Goal: Task Accomplishment & Management: Manage account settings

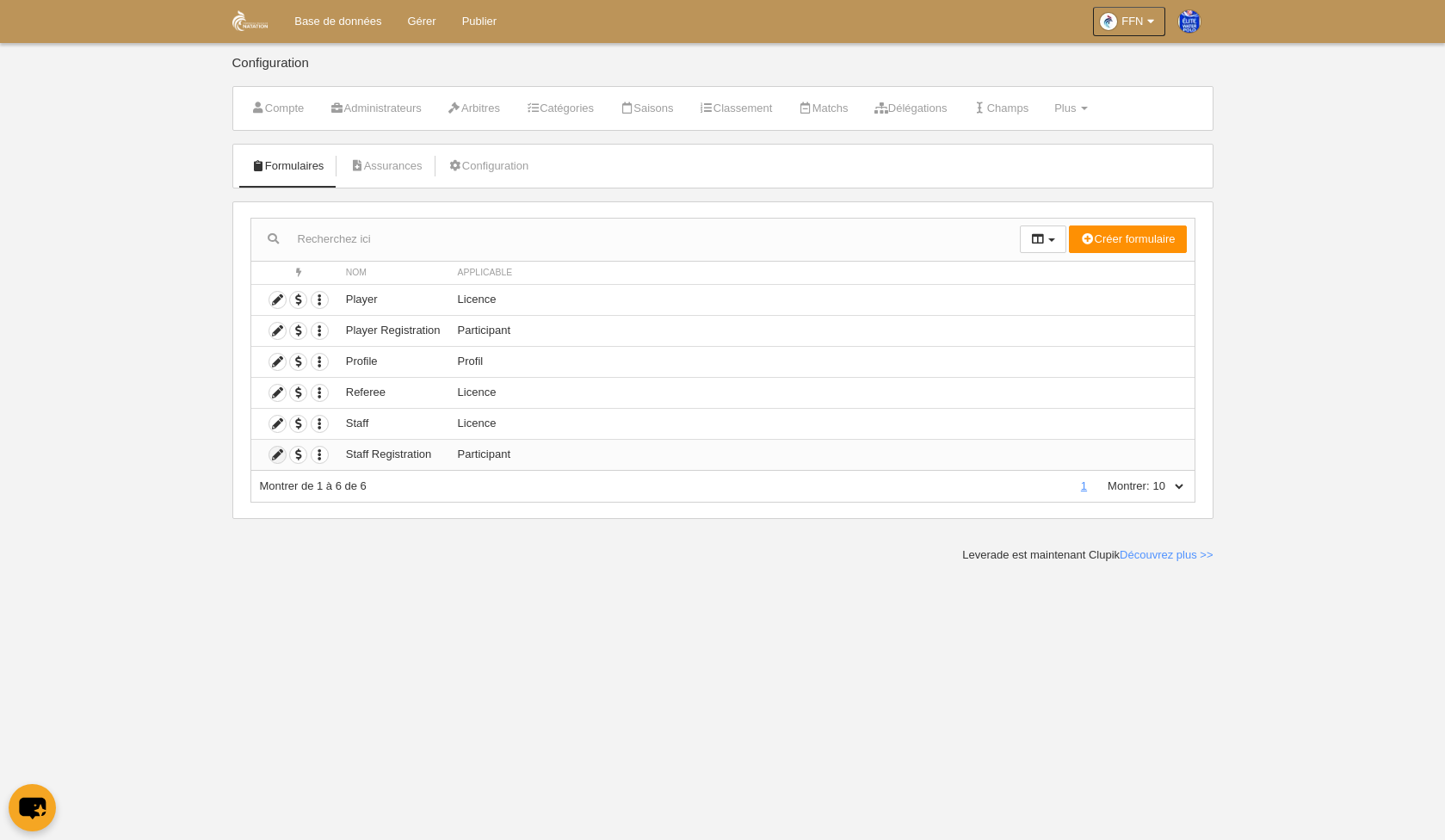
click at [272, 460] on icon at bounding box center [278, 455] width 17 height 17
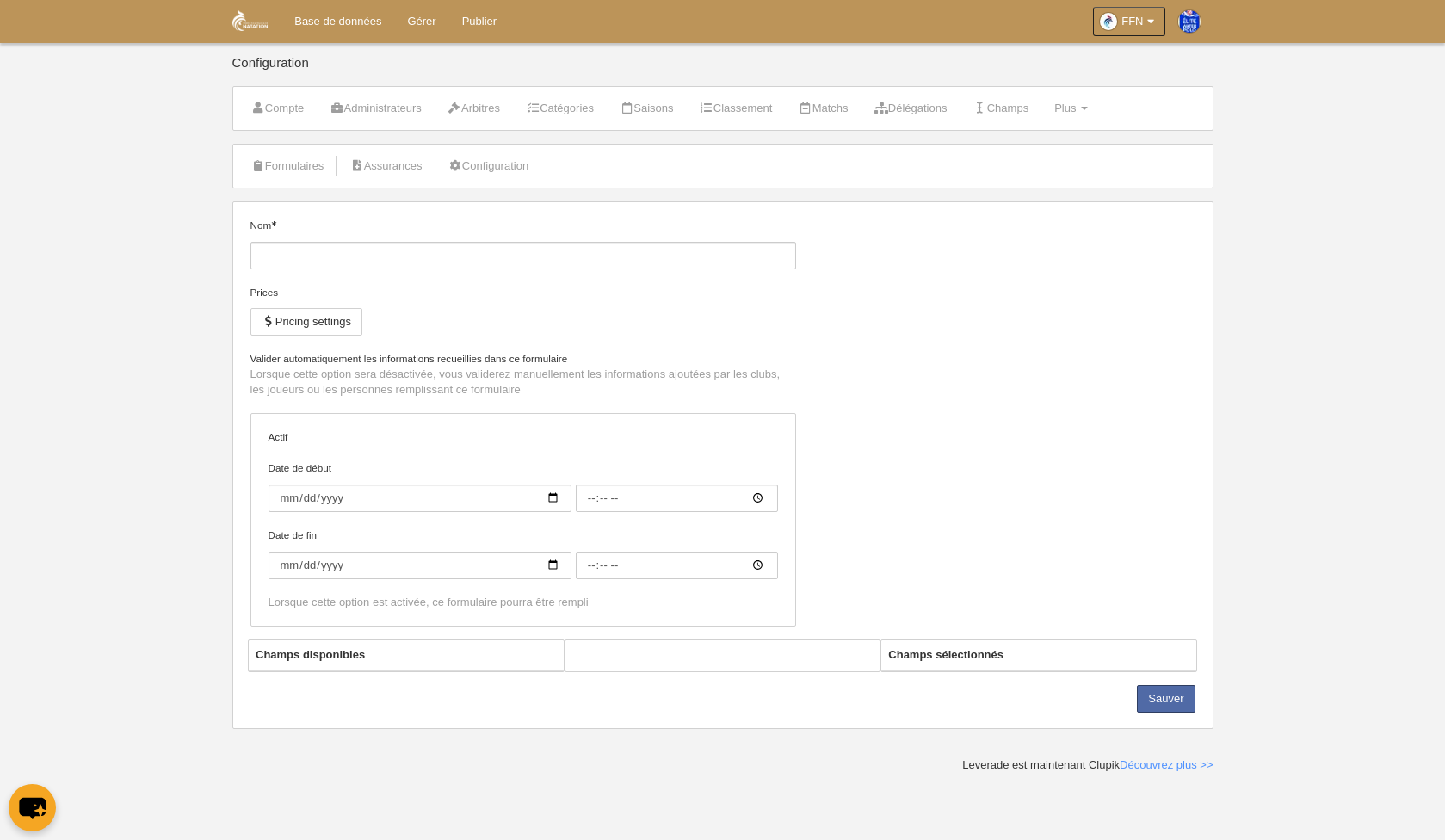
type input "Staff Registration"
checkbox input "true"
type input "[DATE]"
type input "00:00"
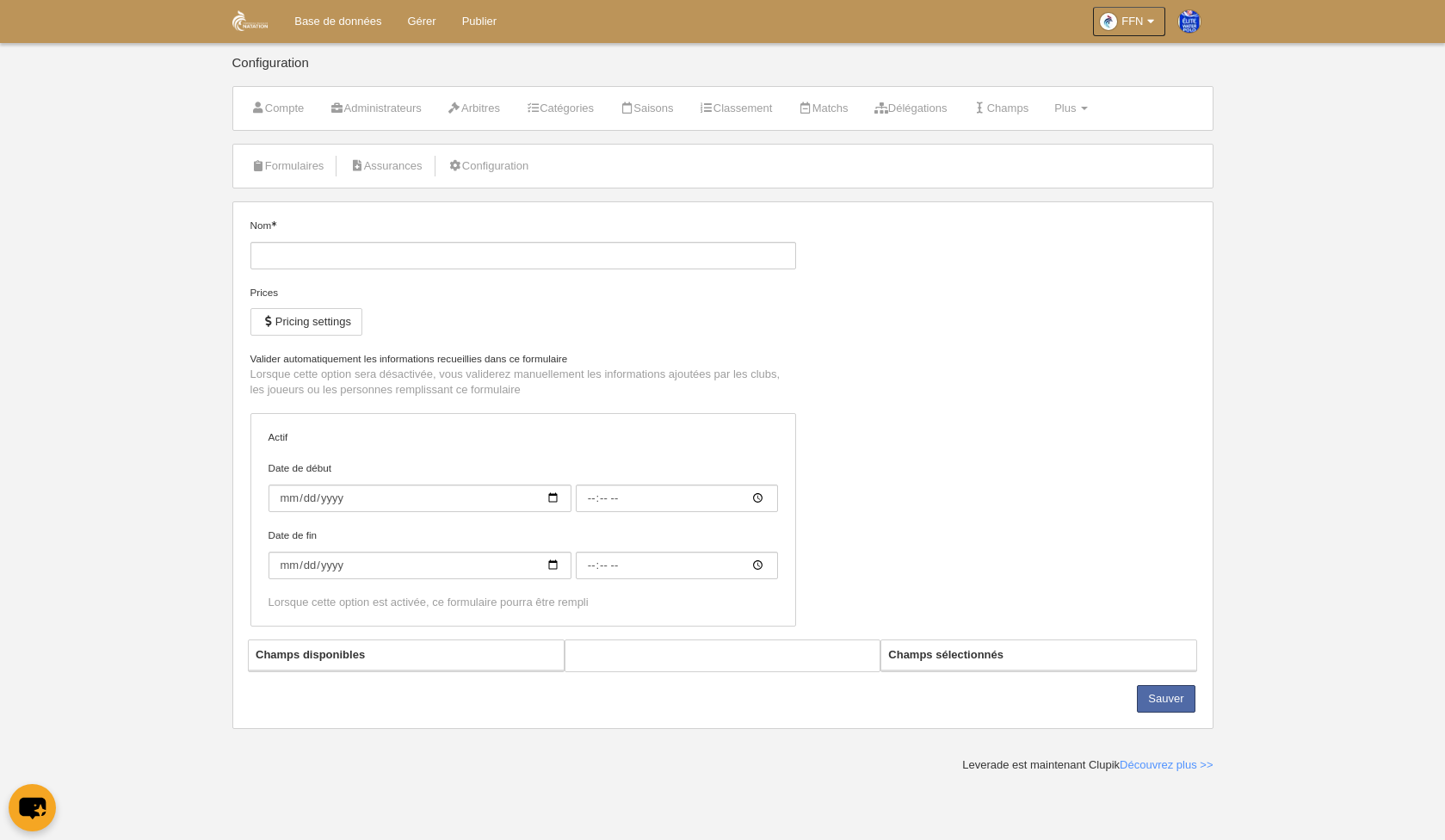
type input "[DATE]"
type input "00:00"
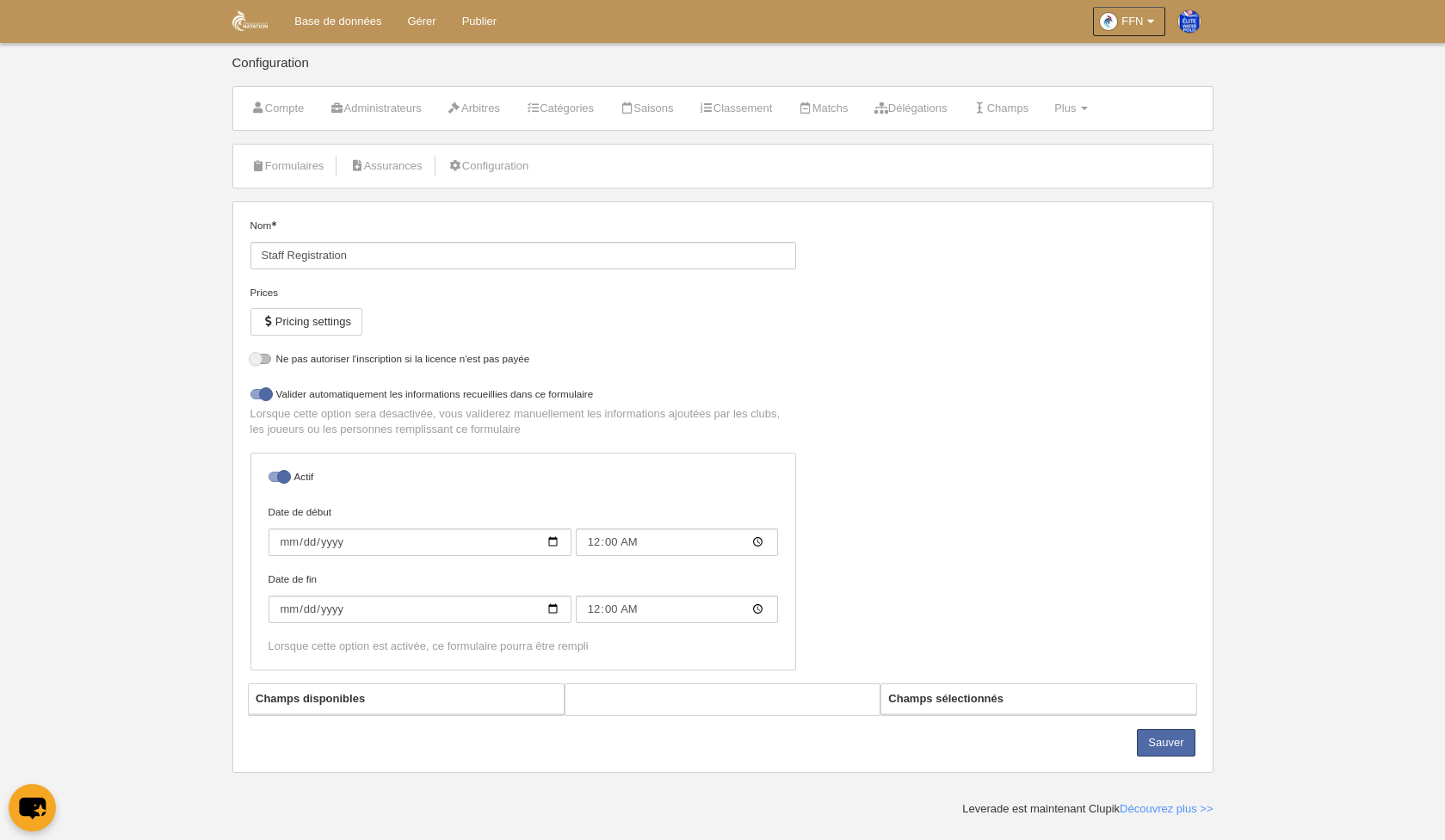
select select "selected"
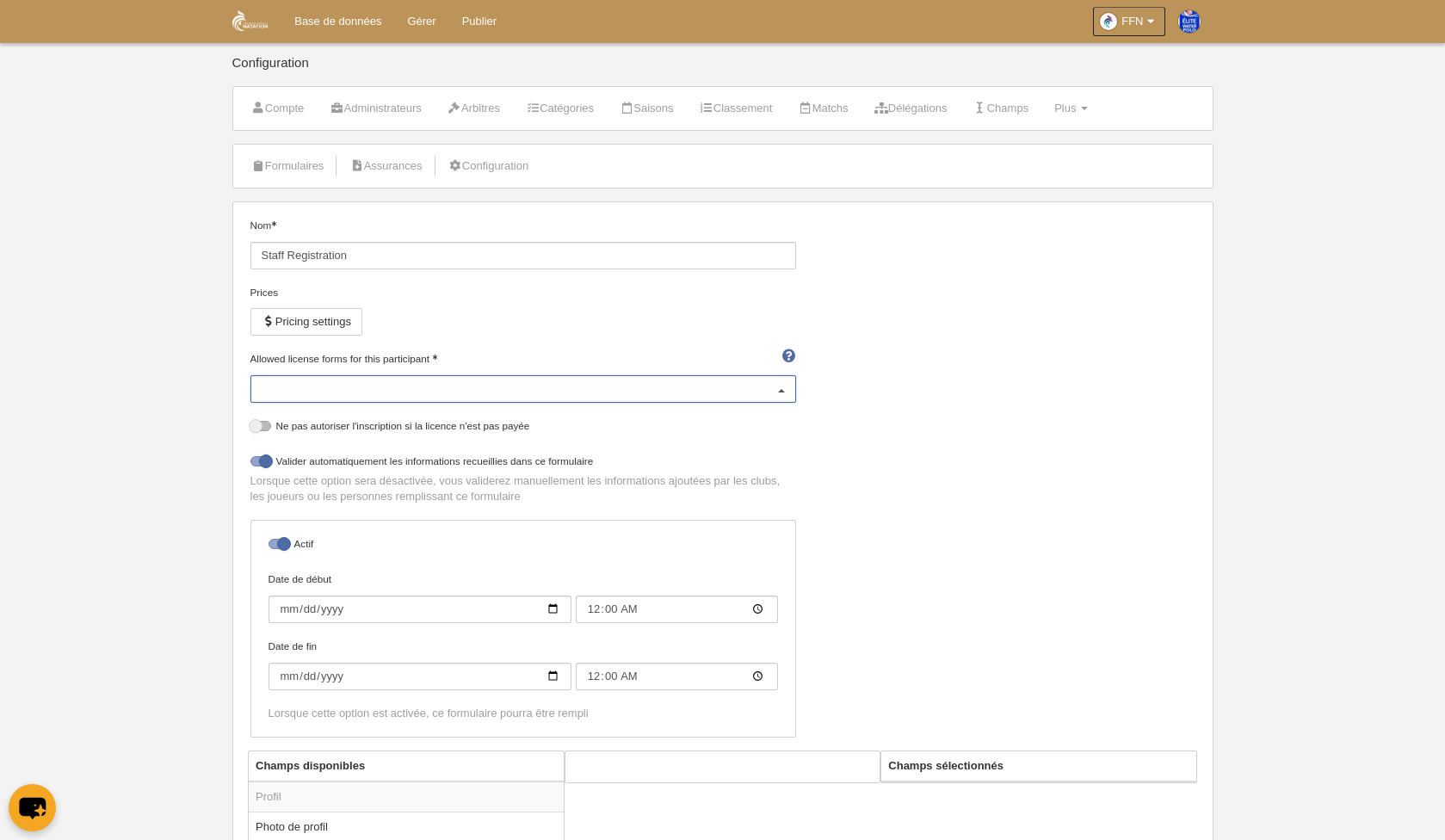
click at [789, 388] on div at bounding box center [782, 390] width 28 height 28
click at [949, 338] on div "Nom Staff Registration Prices Pricing settings Allowed license forms for this p…" at bounding box center [722, 484] width 958 height 533
click at [519, 160] on link "Configuration" at bounding box center [489, 166] width 99 height 26
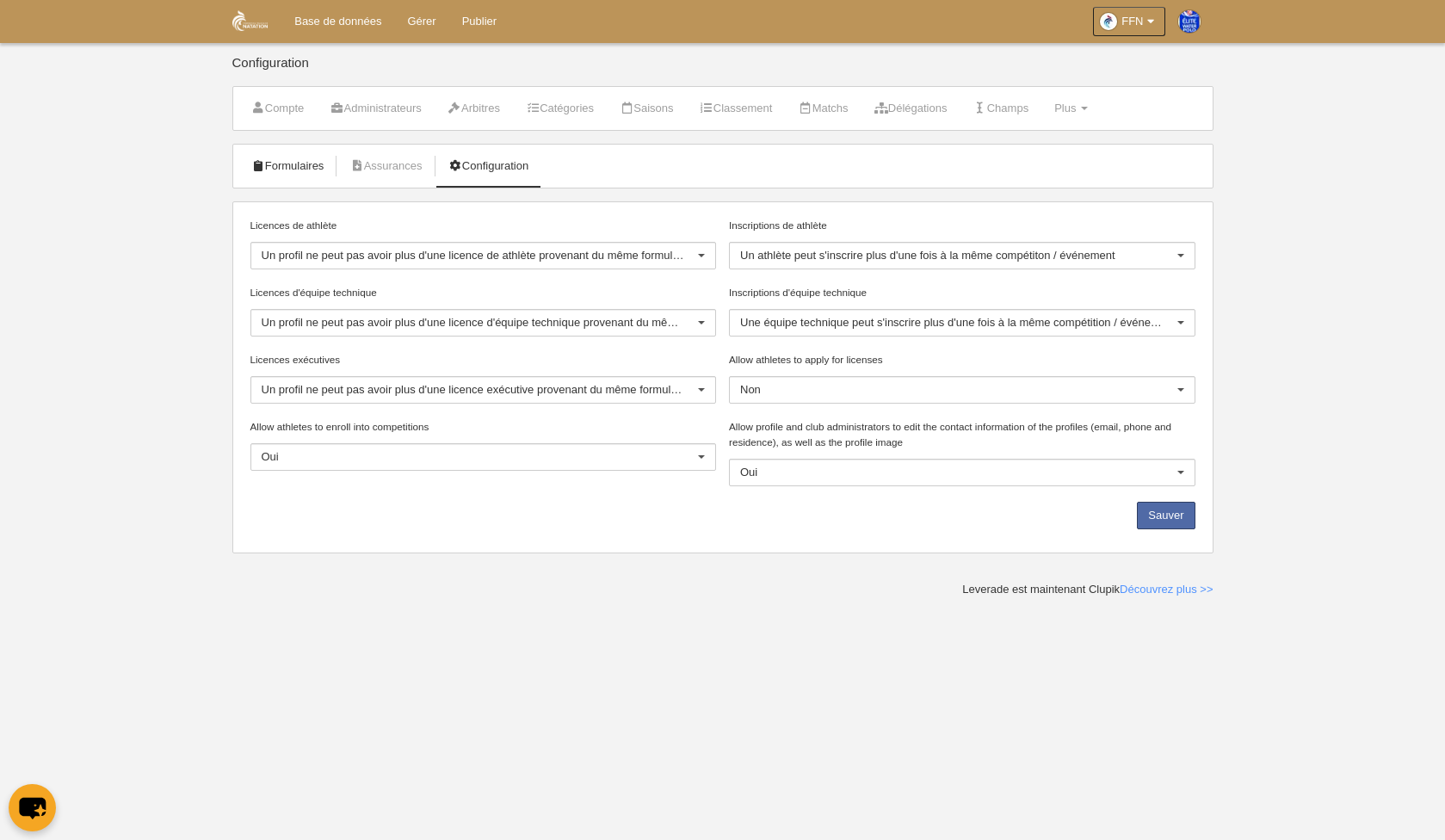
click at [271, 162] on link "Formulaires" at bounding box center [289, 166] width 93 height 26
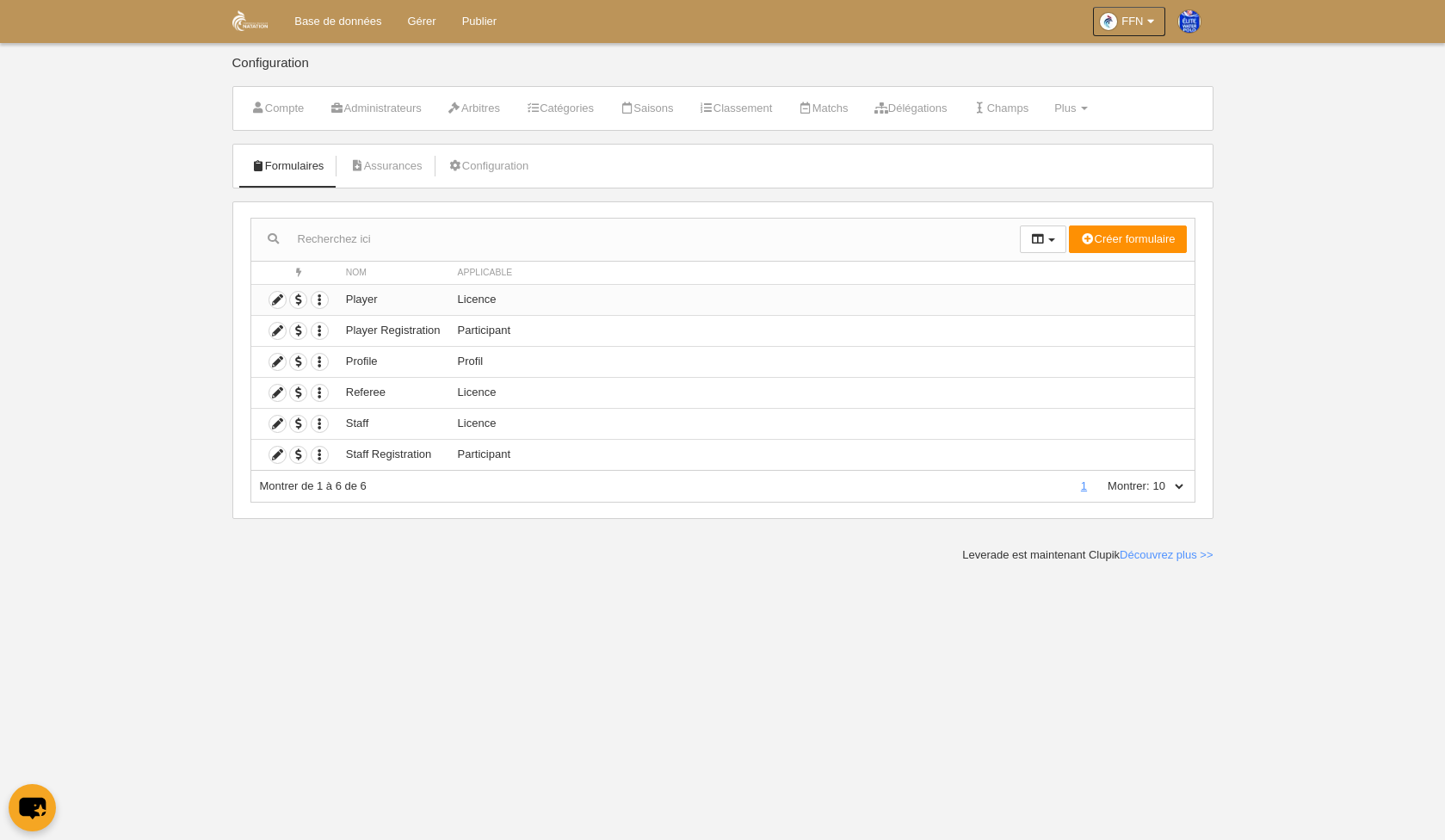
click at [288, 295] on td "Dupliquer formulaire Supprimer formulaire" at bounding box center [294, 298] width 86 height 31
click at [275, 302] on icon at bounding box center [278, 299] width 17 height 17
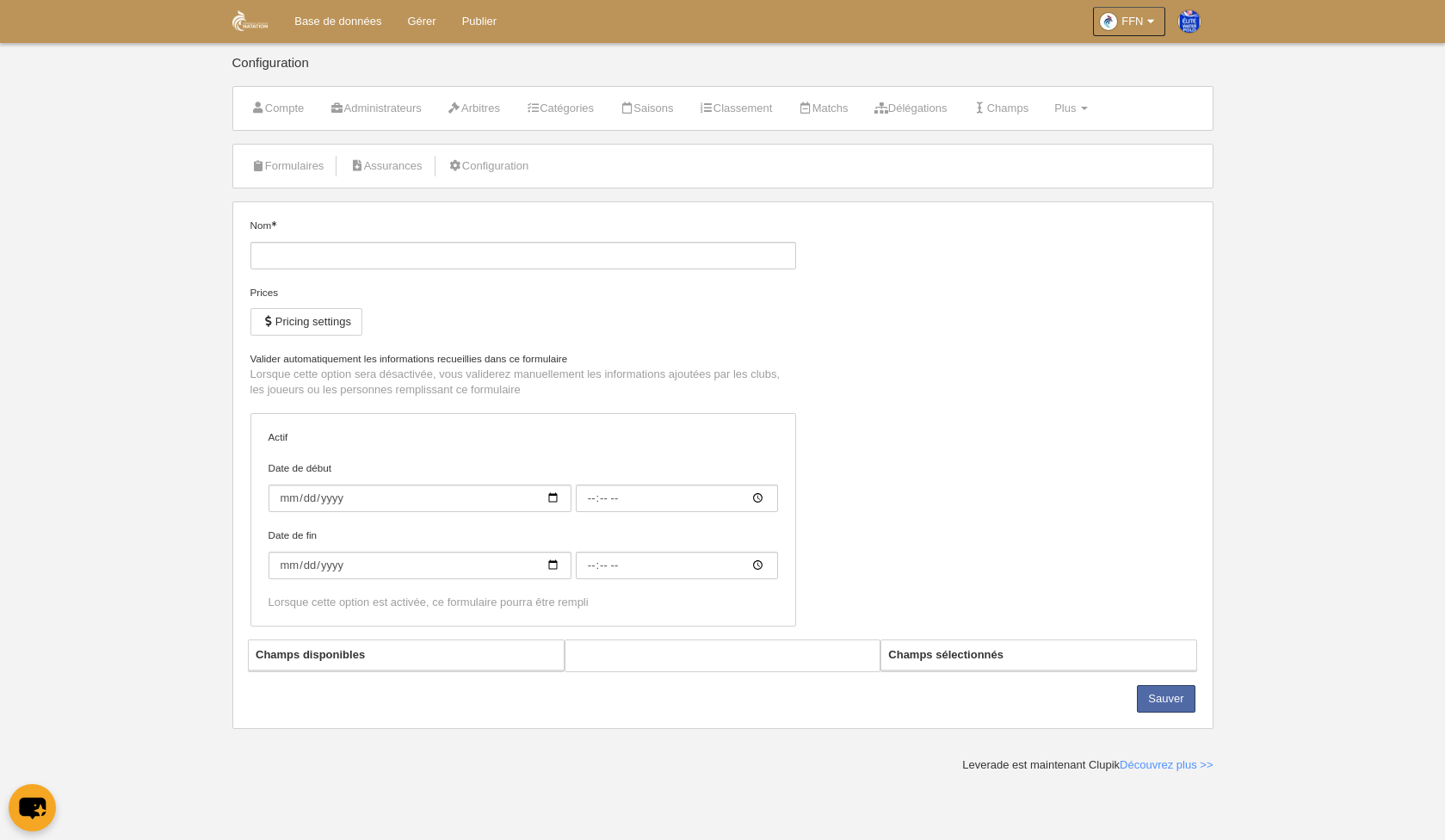
type input "Player"
checkbox input "true"
type input "[DATE]"
type input "00:00"
type input "[DATE]"
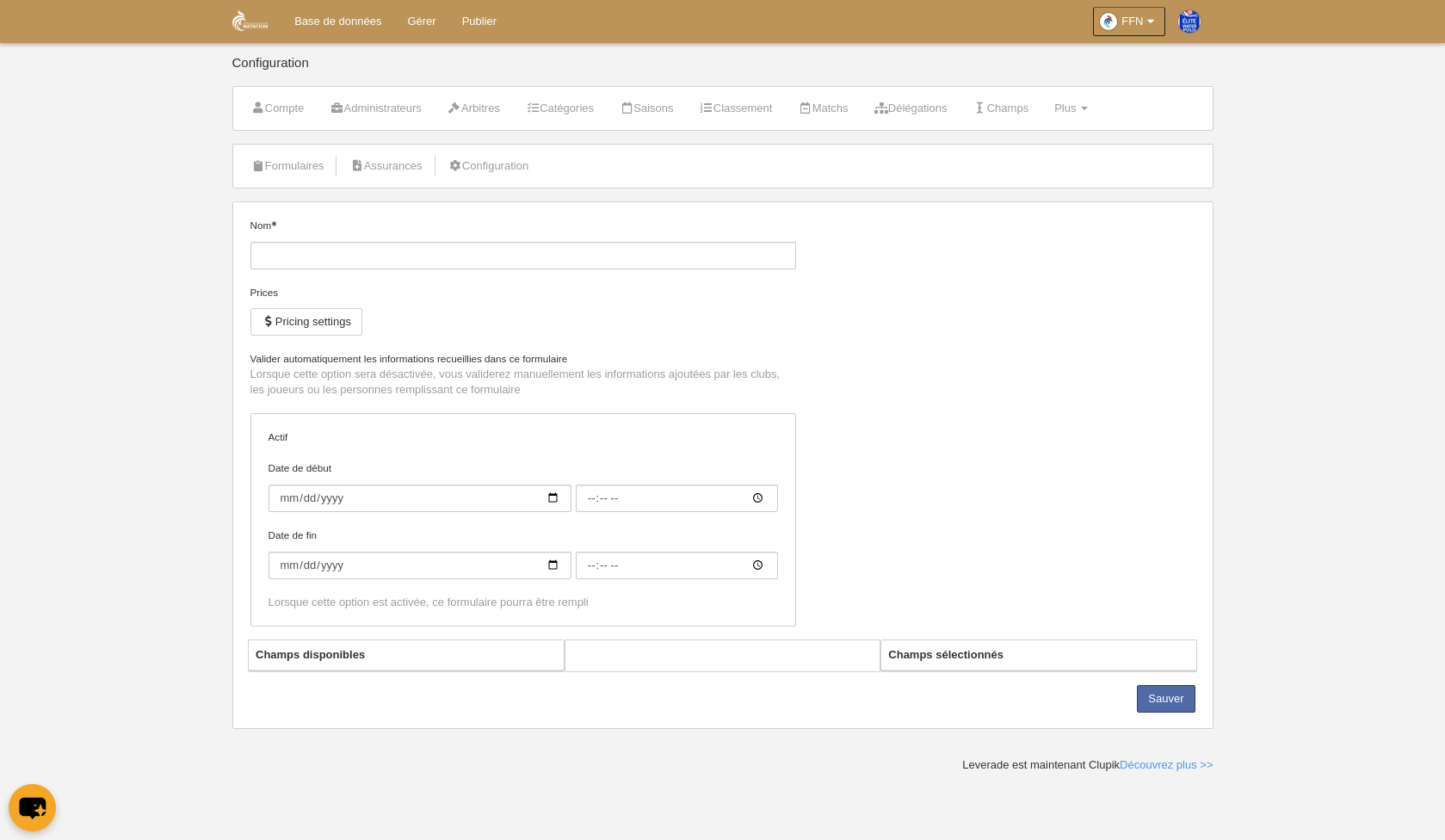
type input "00:00"
select select "selected"
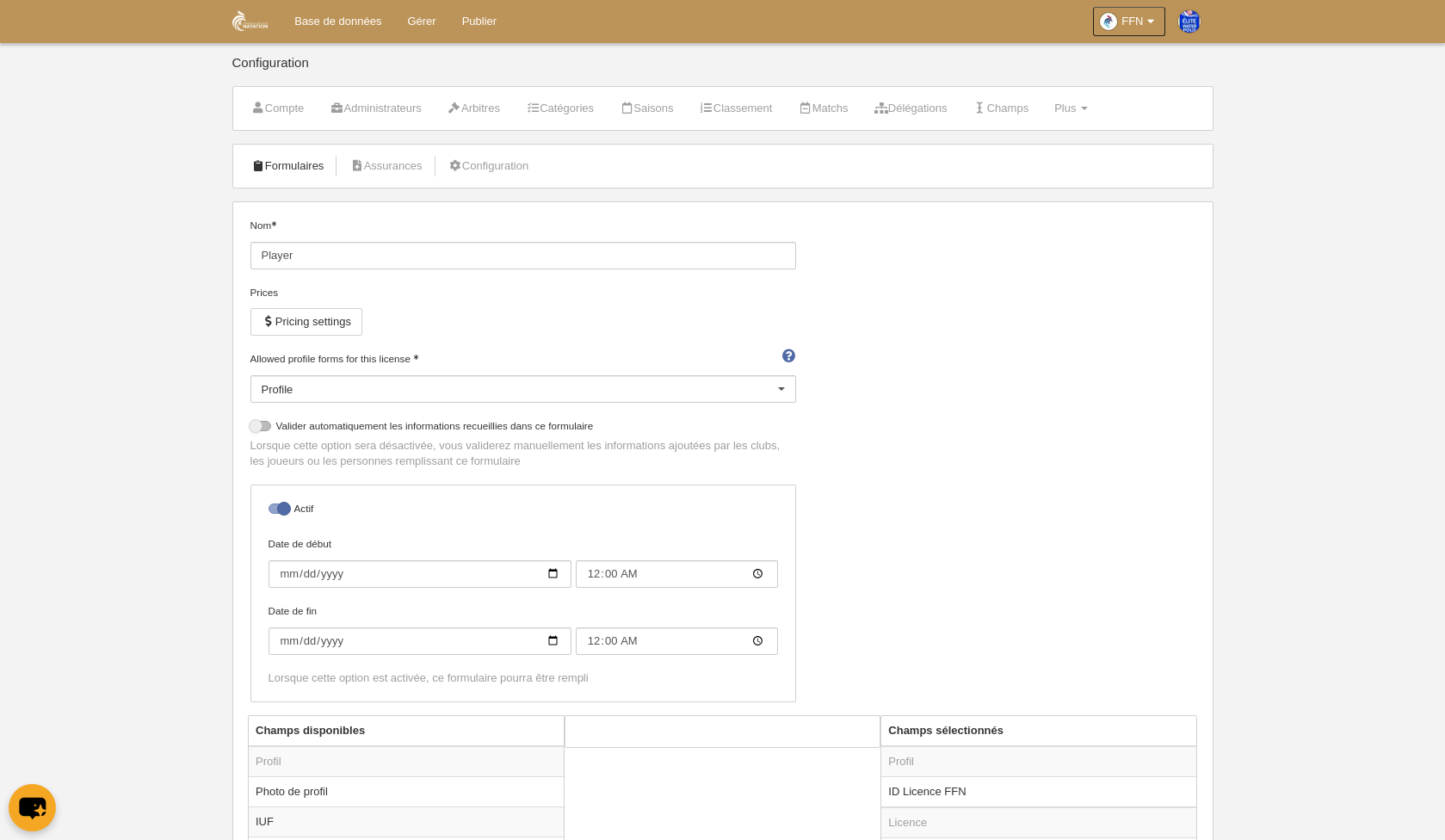
scroll to position [4, 0]
click at [302, 162] on link "Formulaires" at bounding box center [289, 162] width 93 height 26
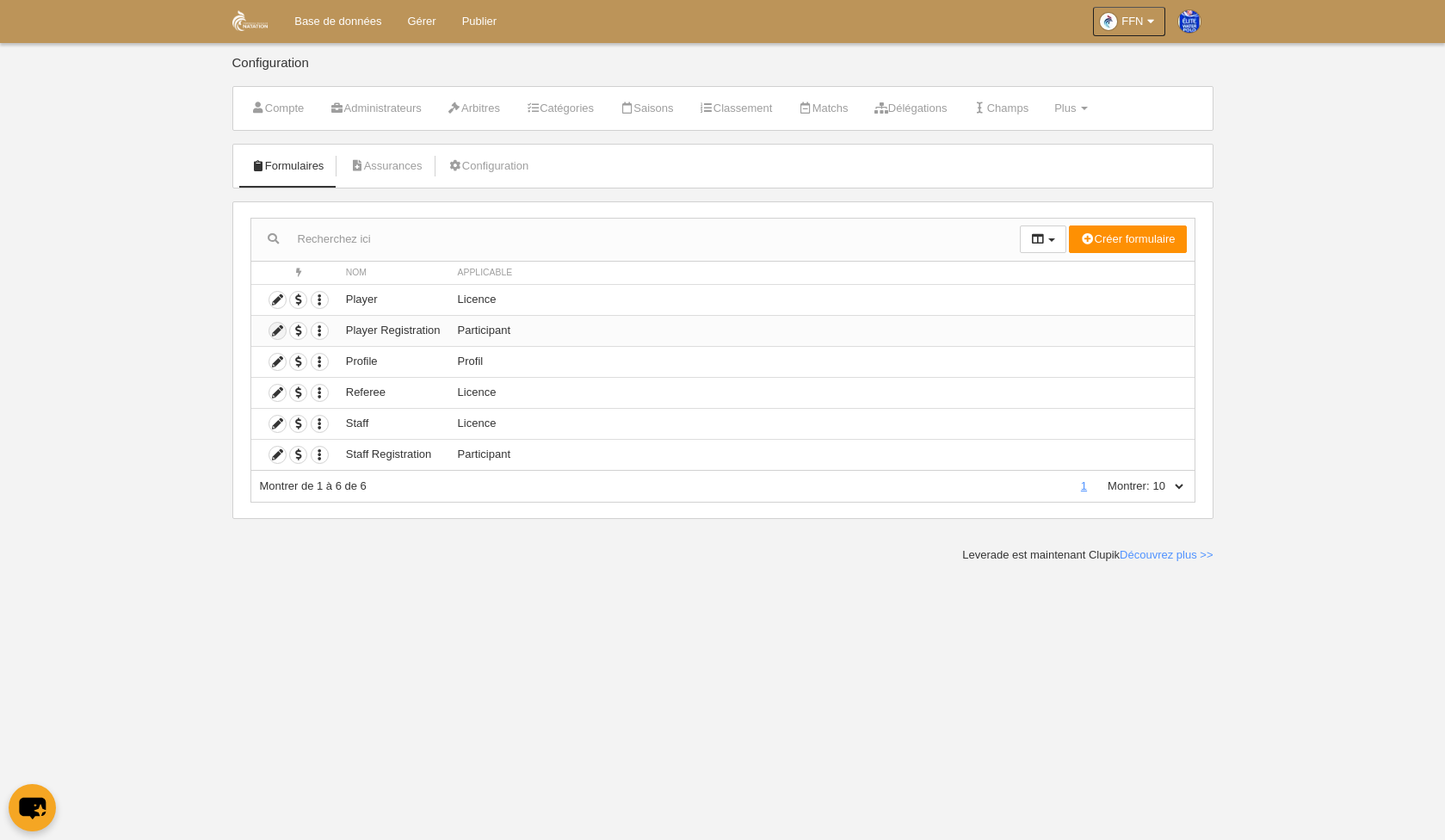
click at [277, 331] on icon at bounding box center [278, 331] width 17 height 17
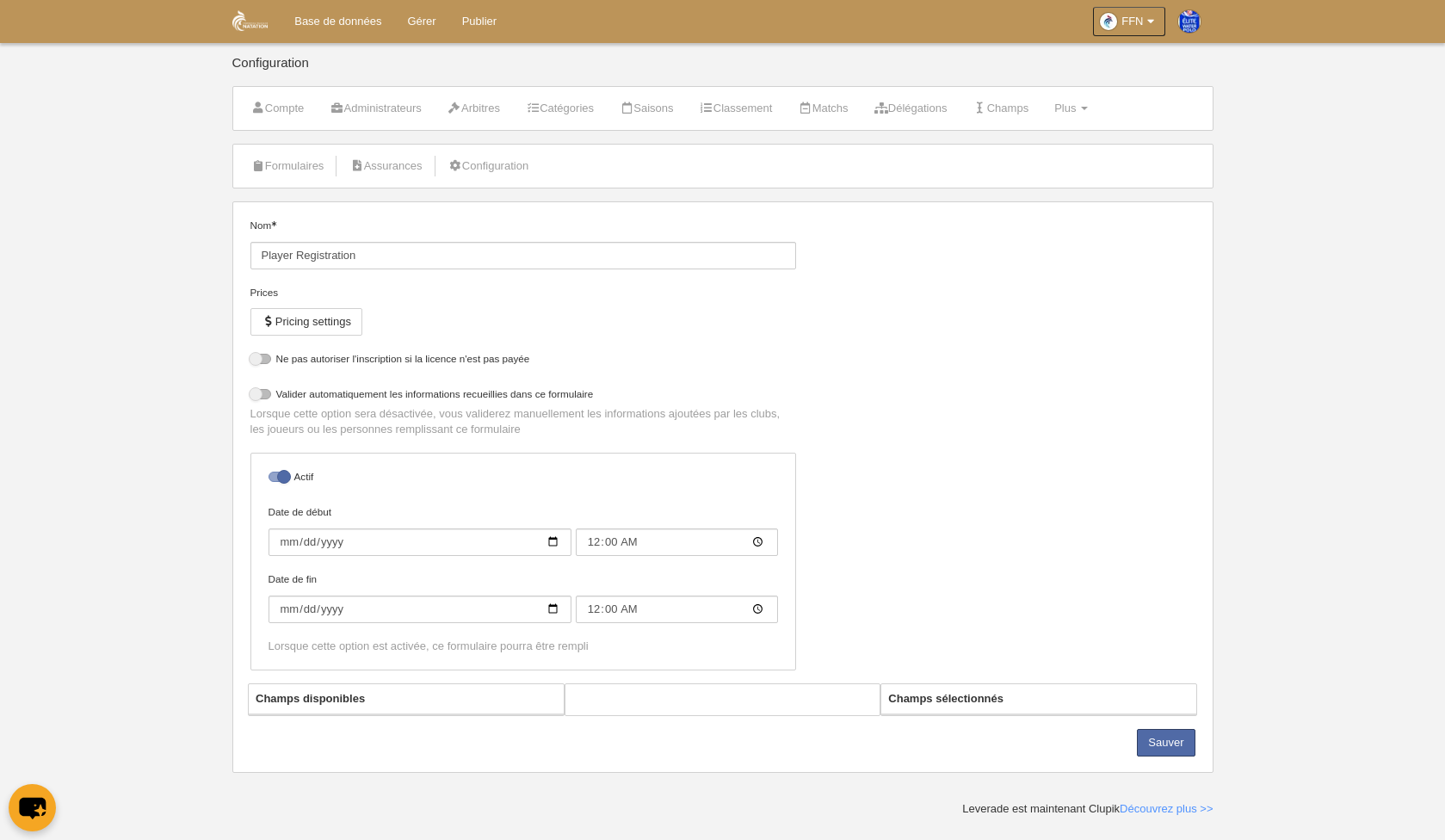
select select "selected"
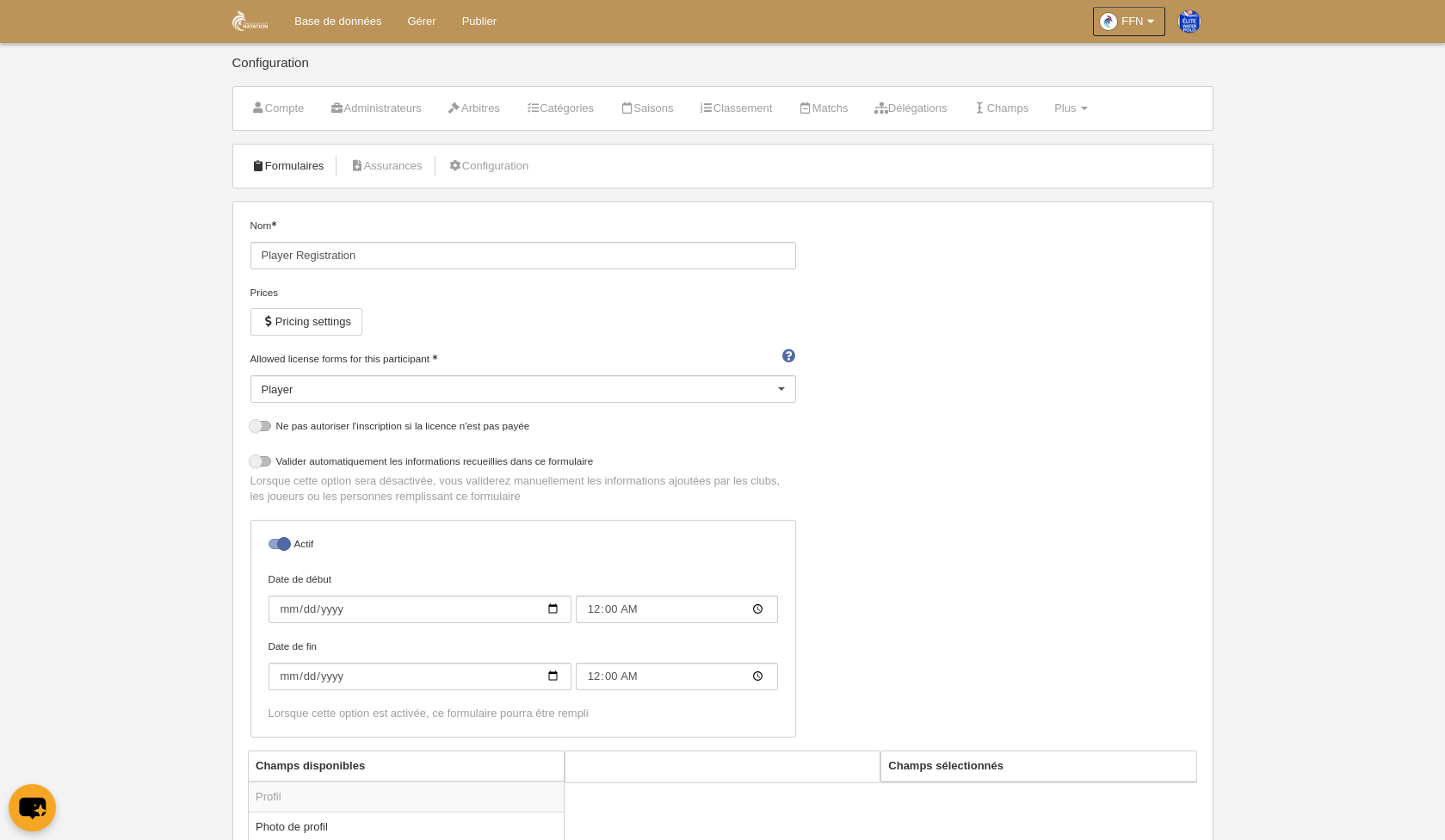
click at [271, 163] on link "Formulaires" at bounding box center [289, 166] width 93 height 26
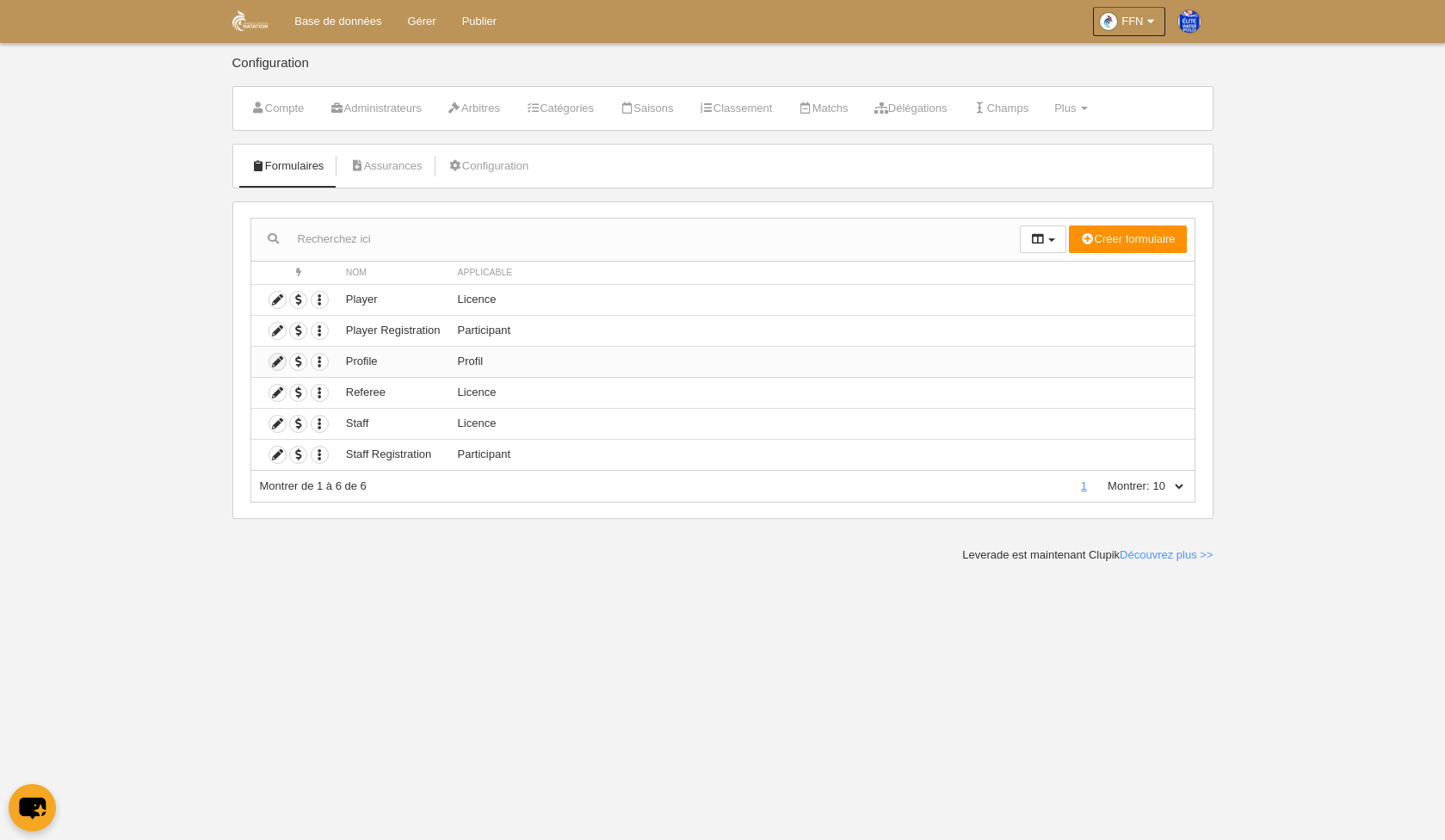
click at [274, 358] on icon at bounding box center [278, 361] width 17 height 17
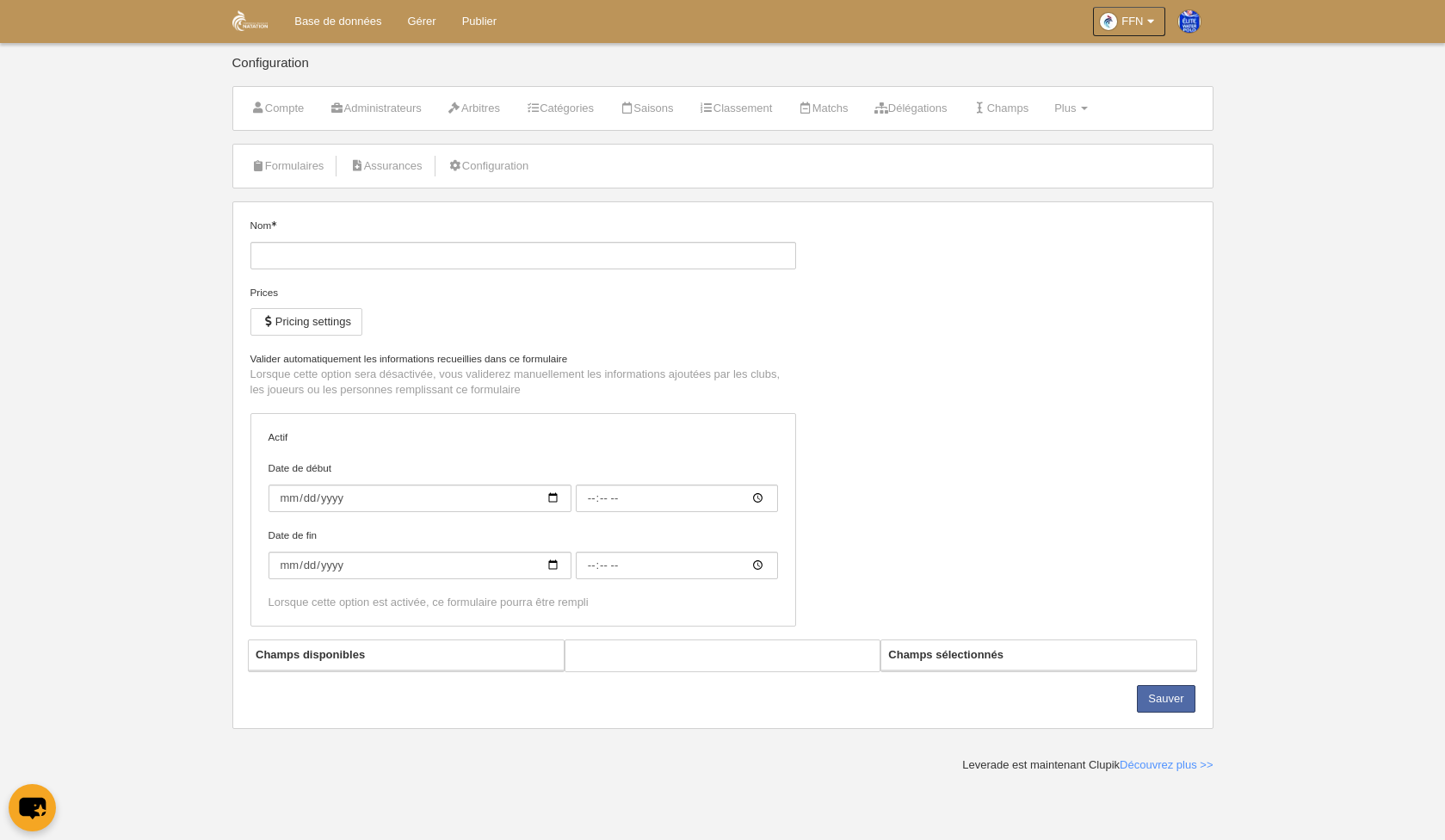
type input "Profile"
checkbox input "true"
type input "[DATE]"
type input "00:00"
type input "[DATE]"
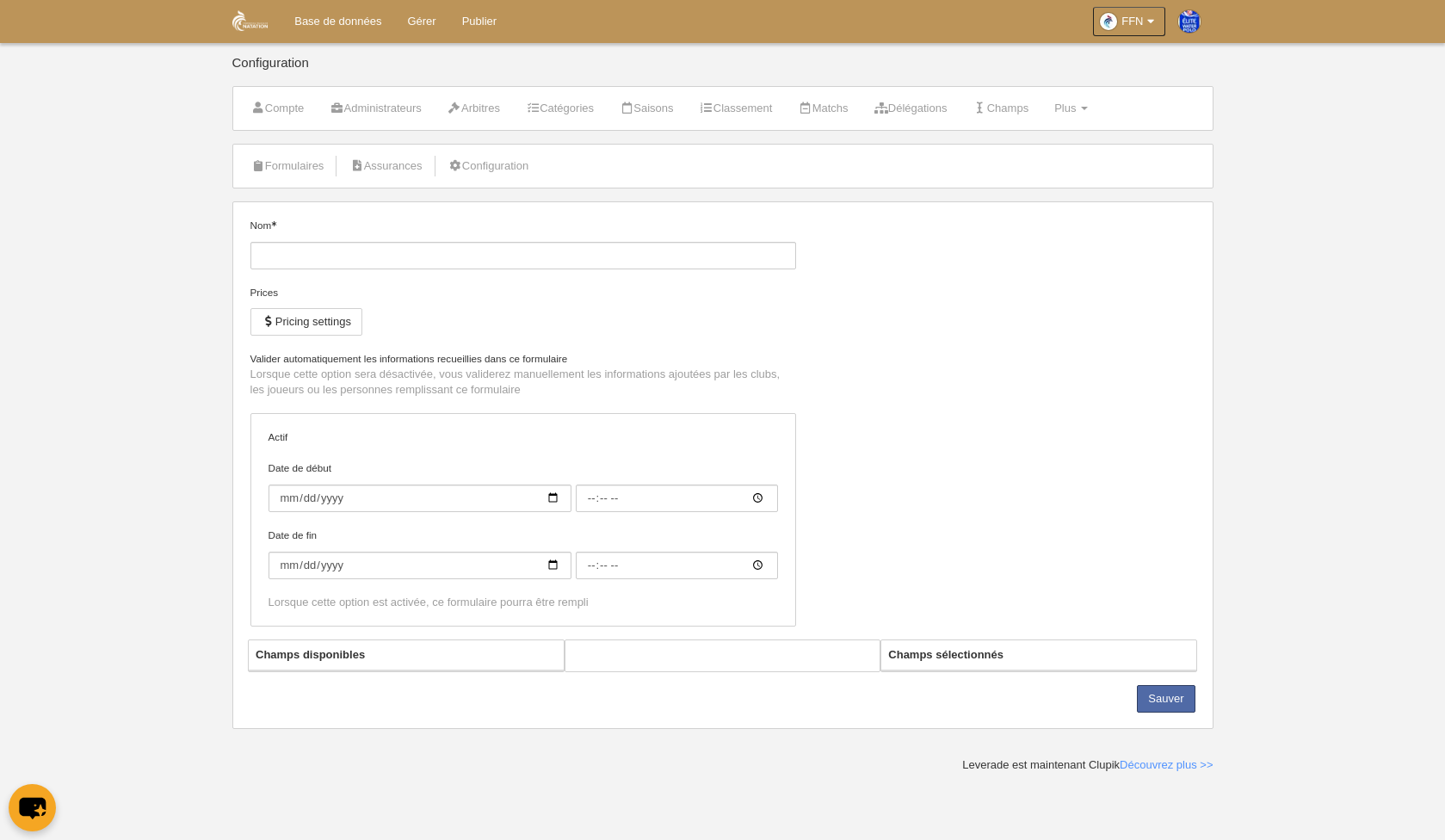
type input "00:00"
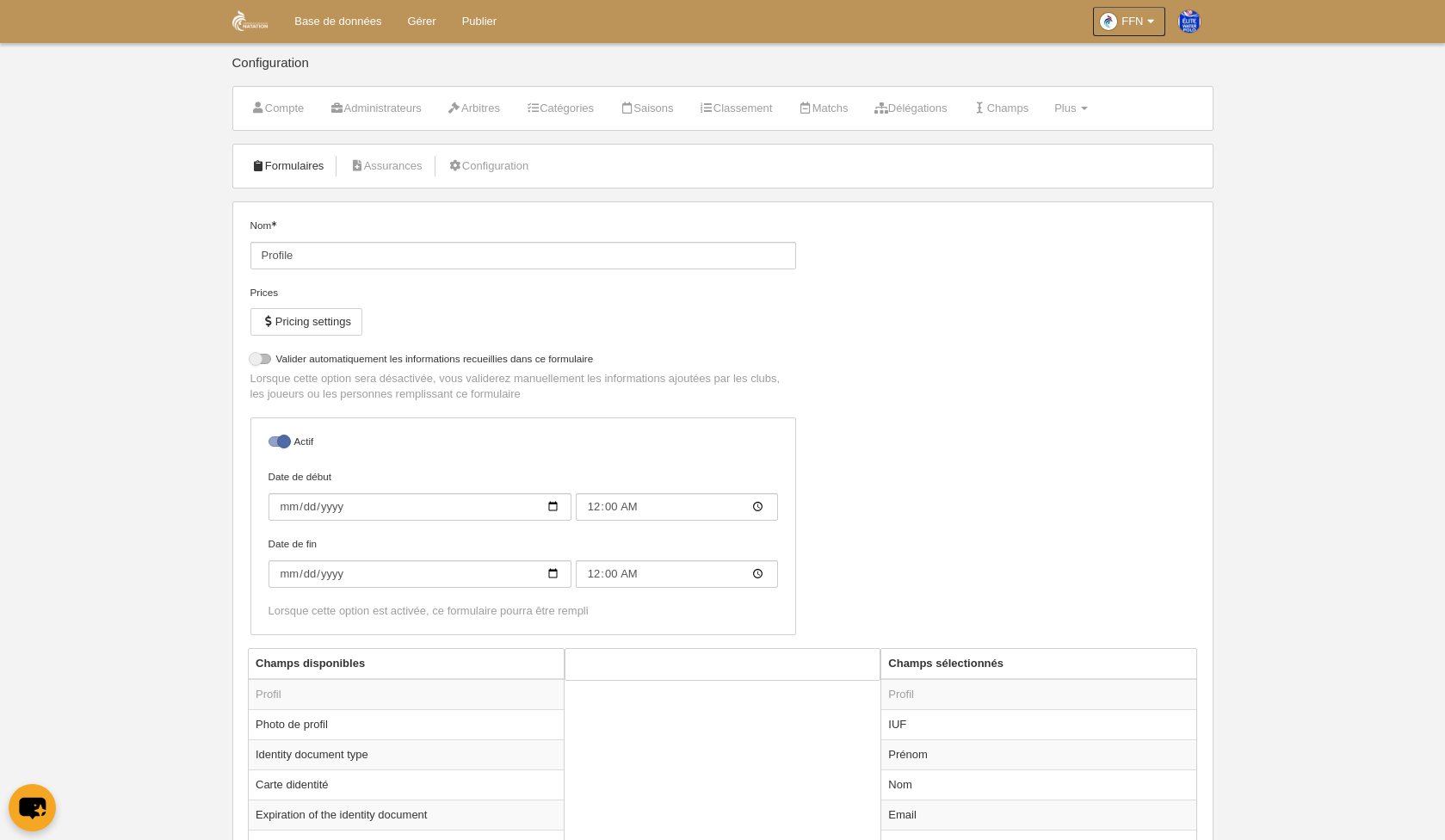
click at [268, 167] on link "Formulaires" at bounding box center [289, 166] width 93 height 26
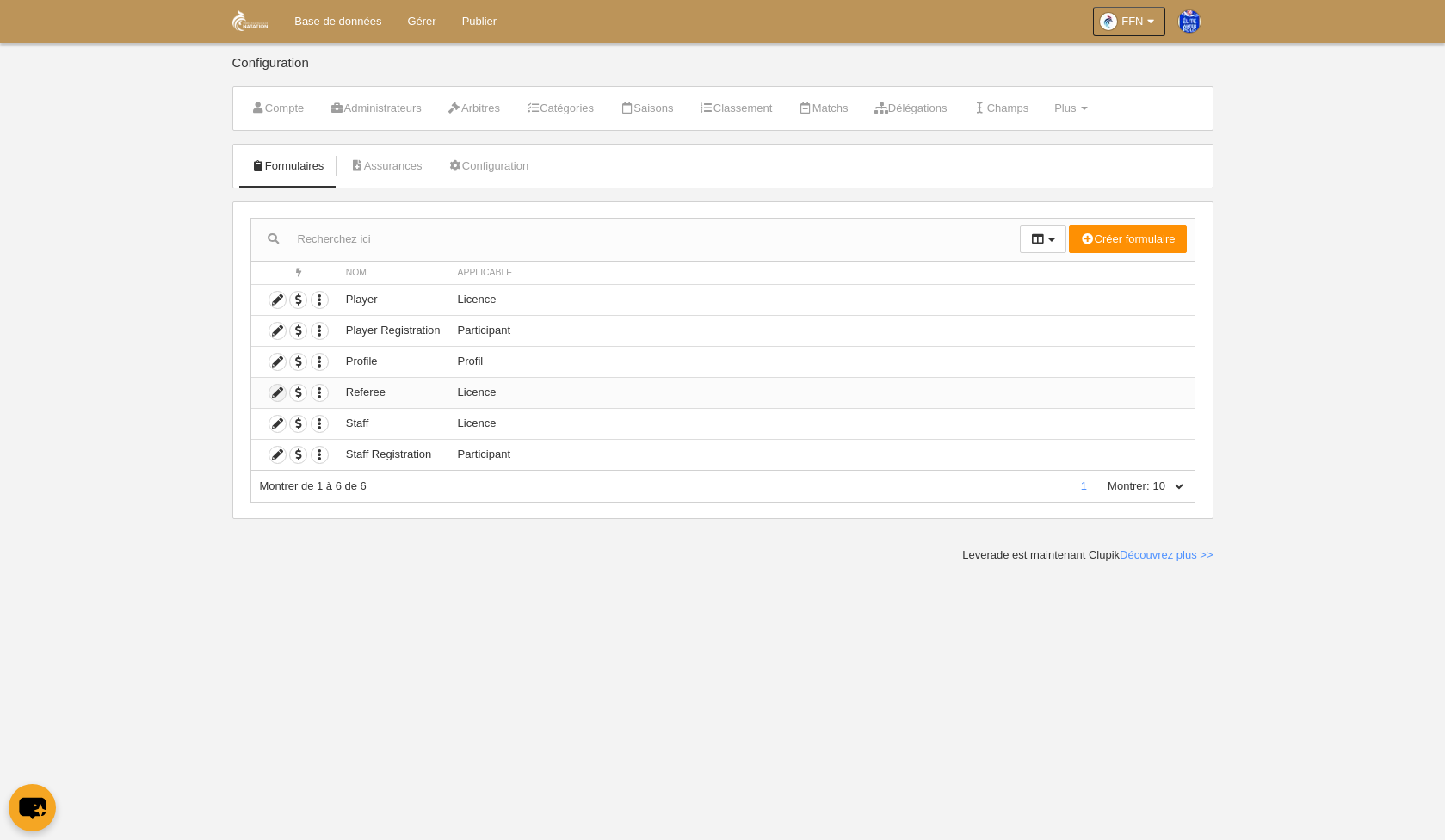
click at [276, 399] on icon at bounding box center [278, 393] width 17 height 17
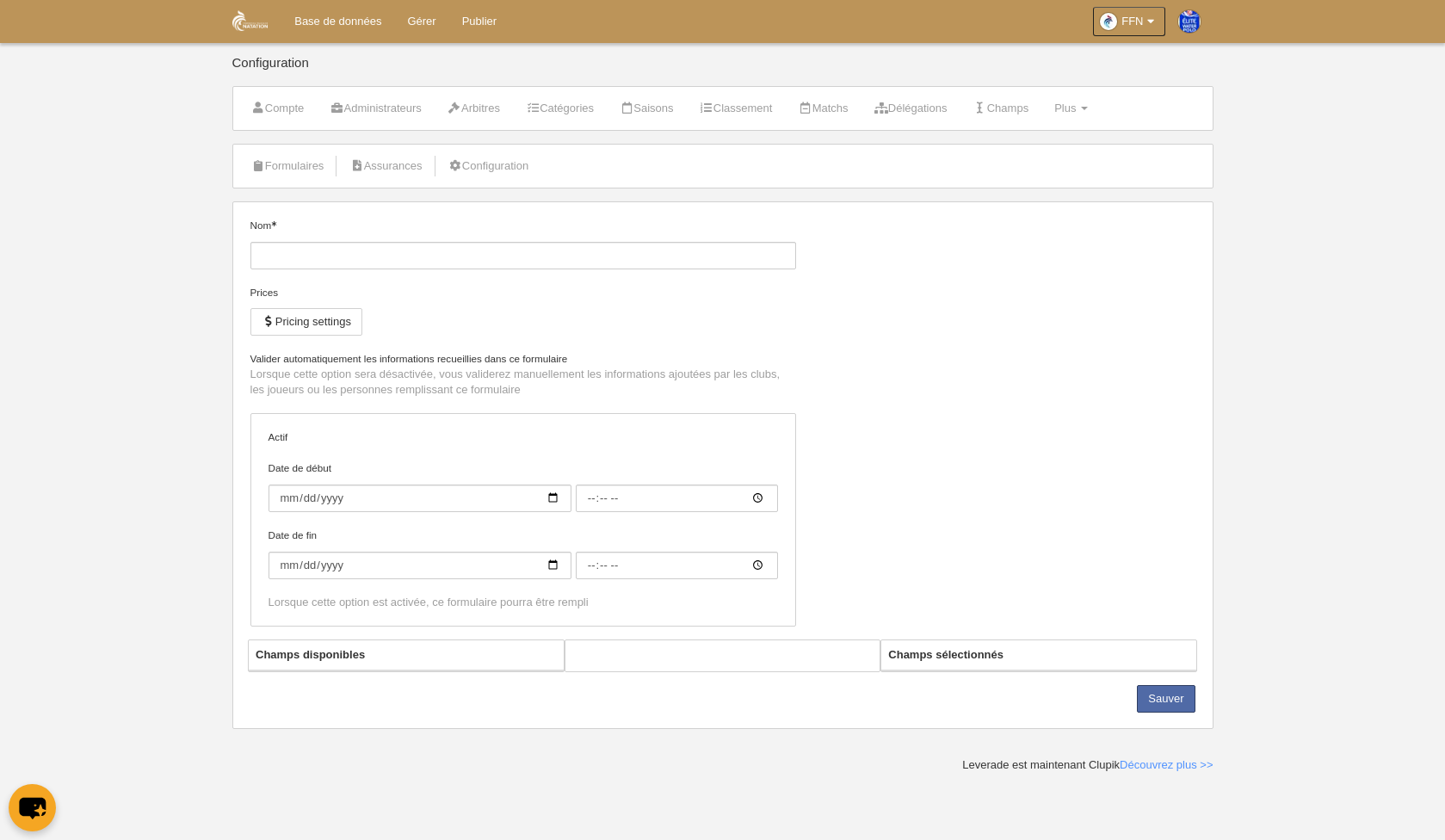
type input "Referee"
checkbox input "true"
type input "[DATE]"
type input "00:00"
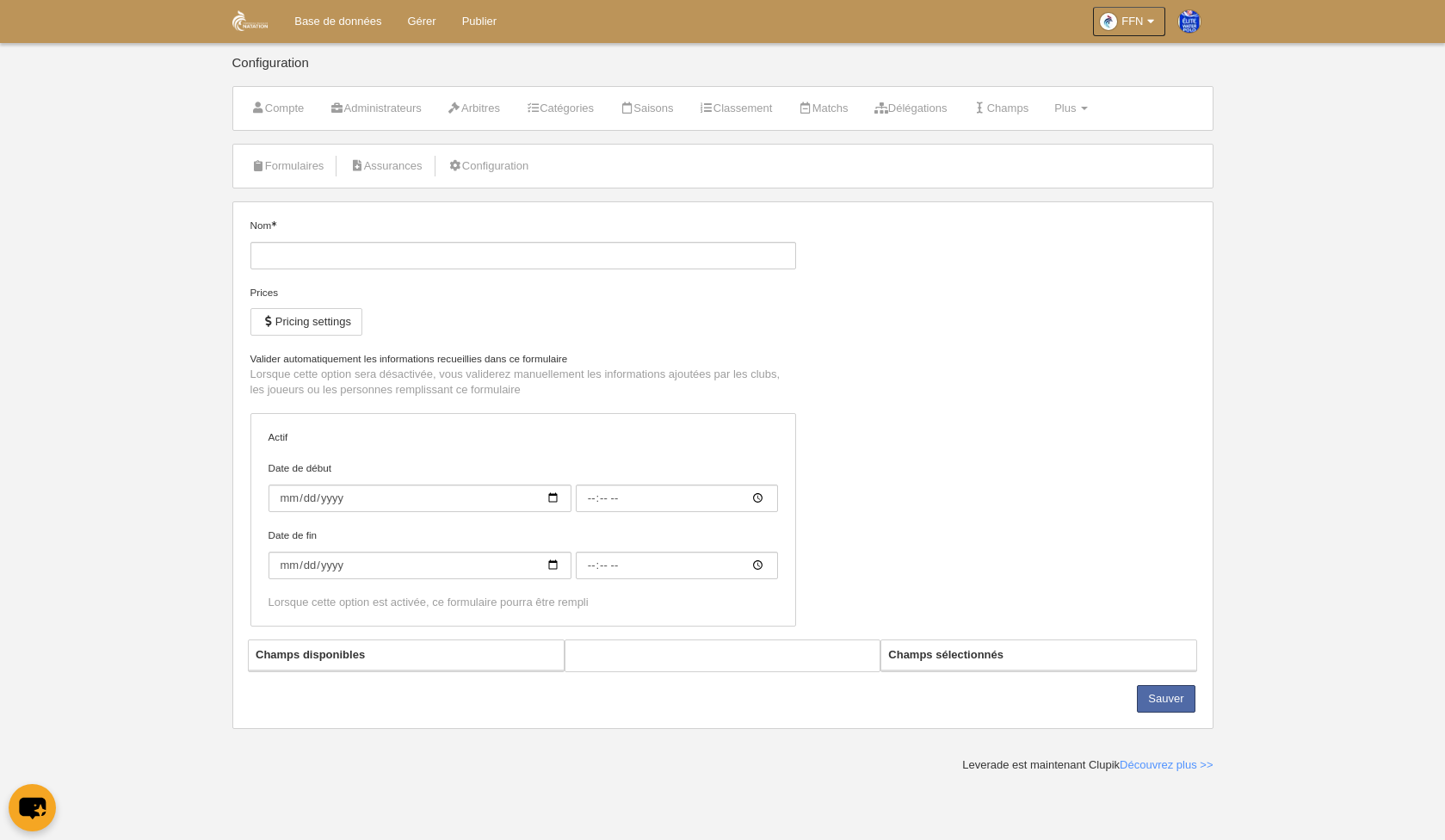
type input "[DATE]"
type input "00:00"
select select "selected"
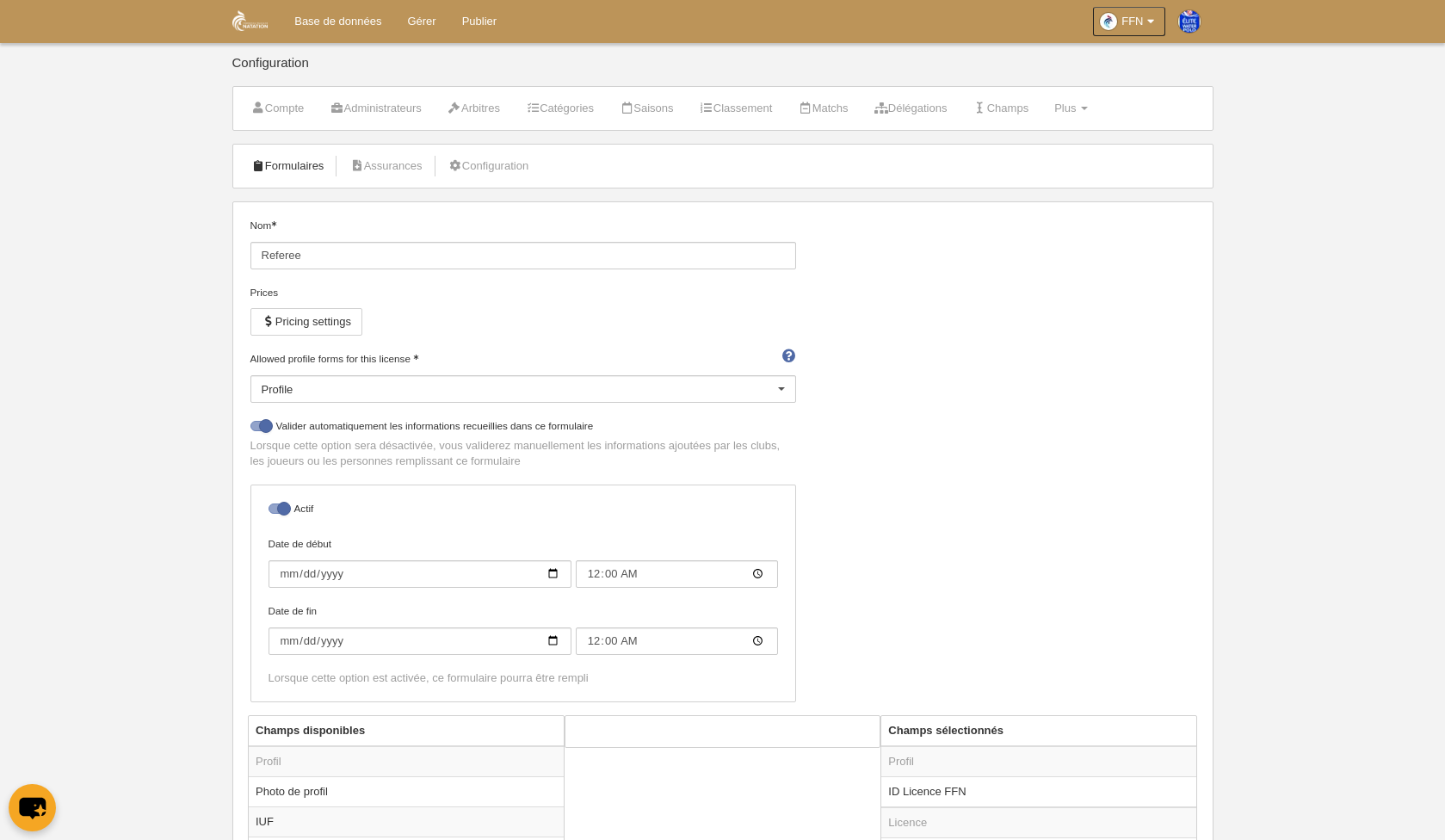
click at [283, 162] on link "Formulaires" at bounding box center [289, 166] width 93 height 26
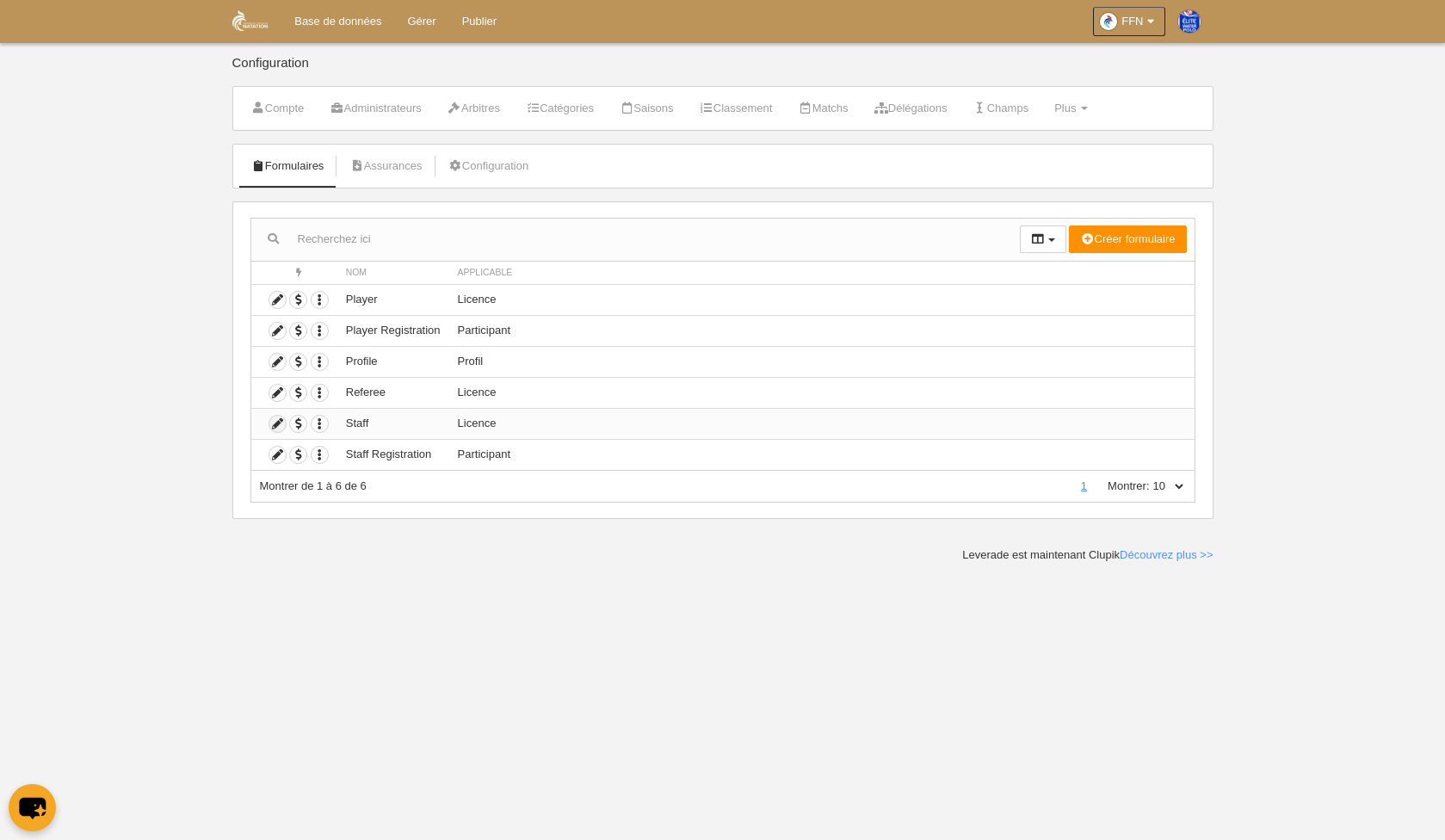
click at [275, 426] on icon at bounding box center [278, 423] width 17 height 17
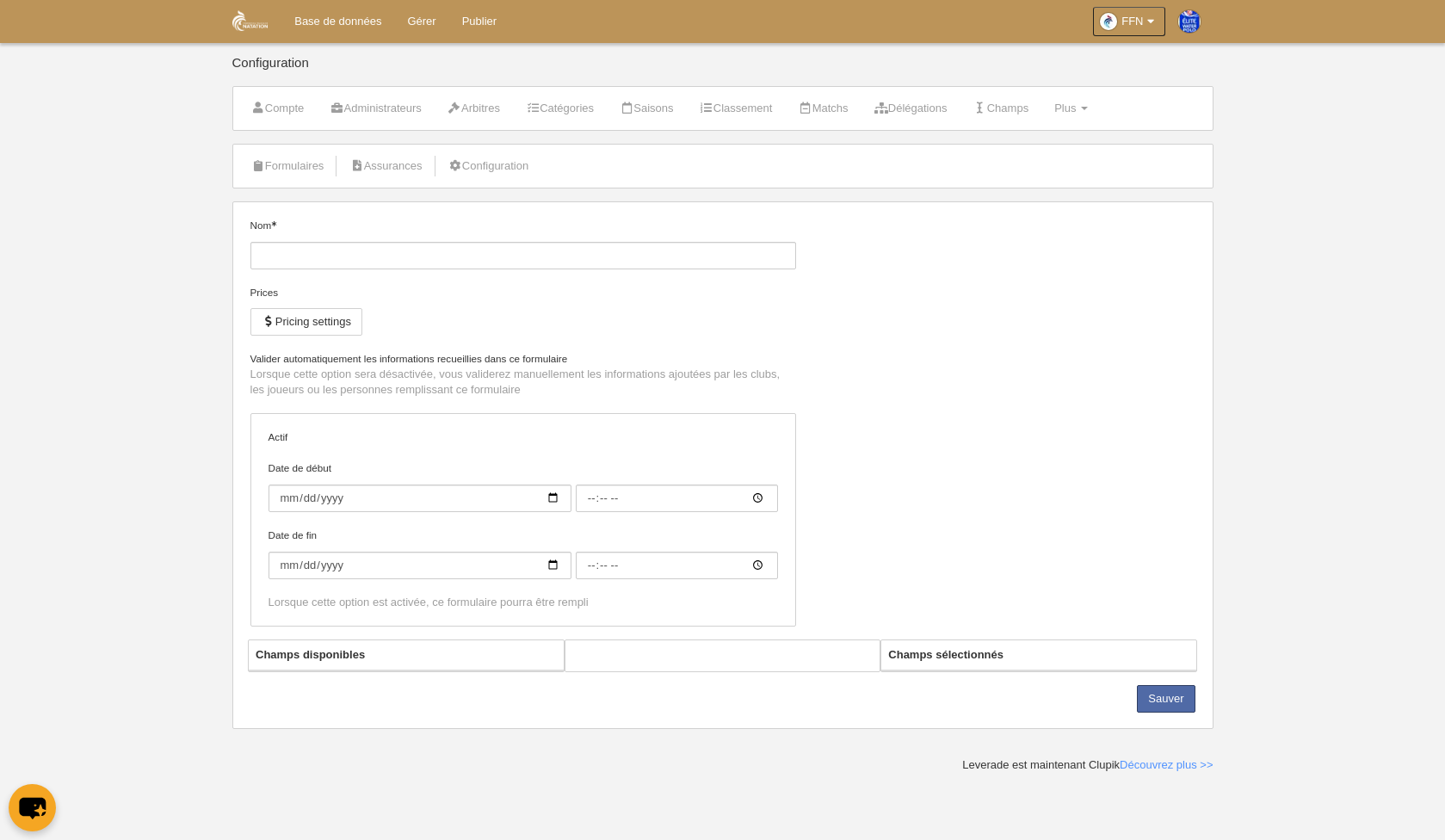
type input "Staff"
checkbox input "true"
type input "[DATE]"
type input "00:00"
type input "[DATE]"
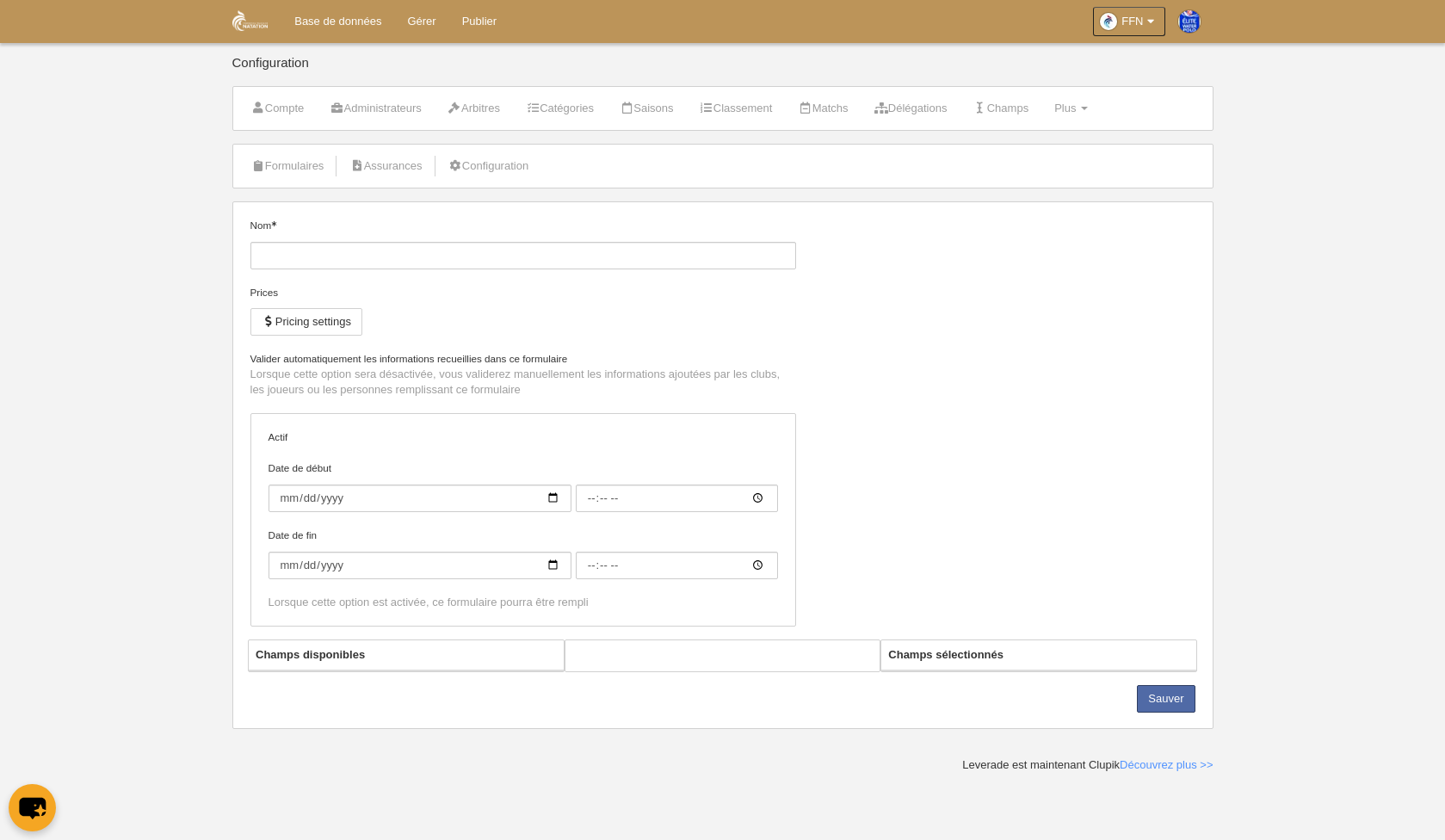
type input "00:00"
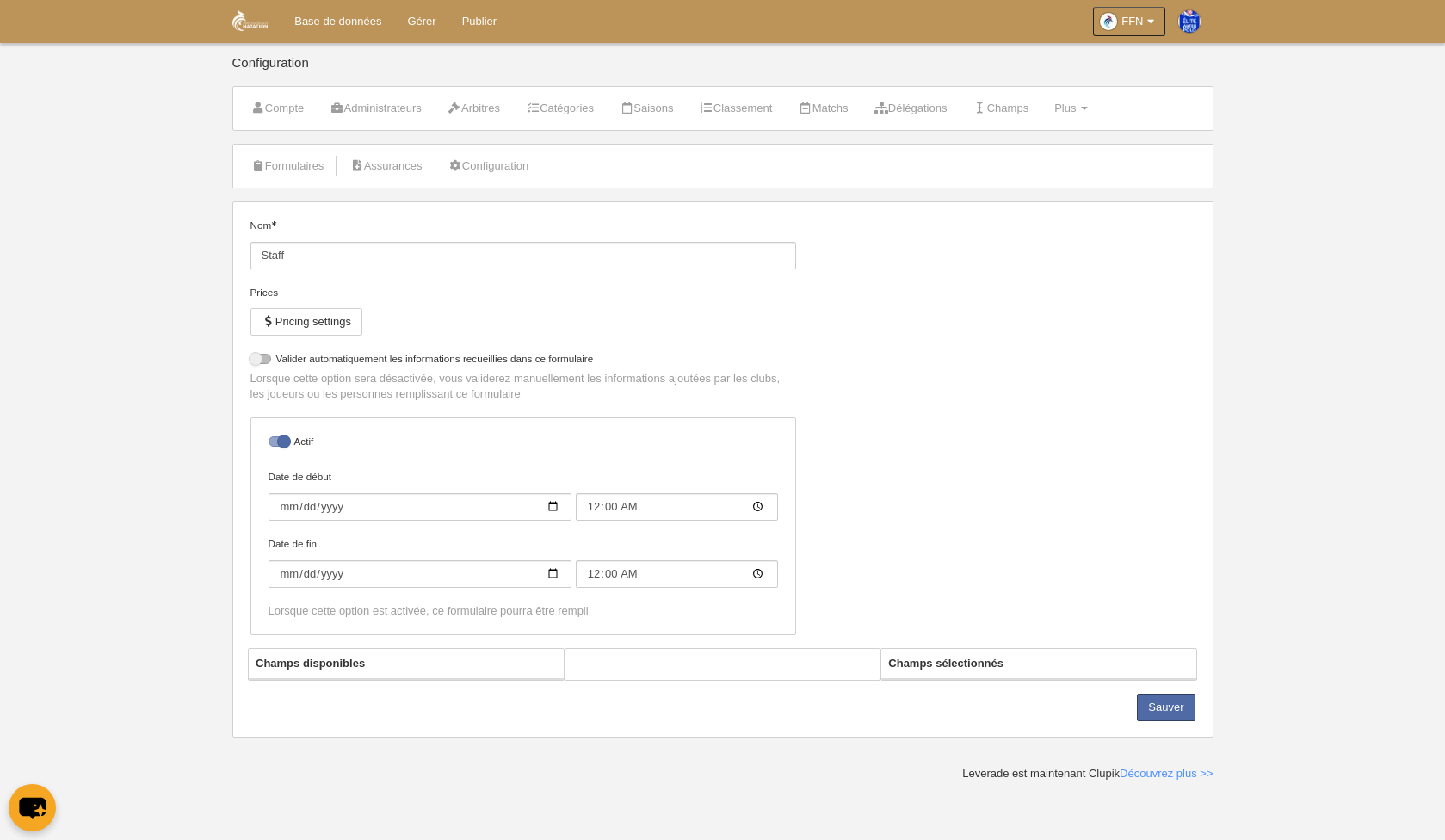
select select "selected"
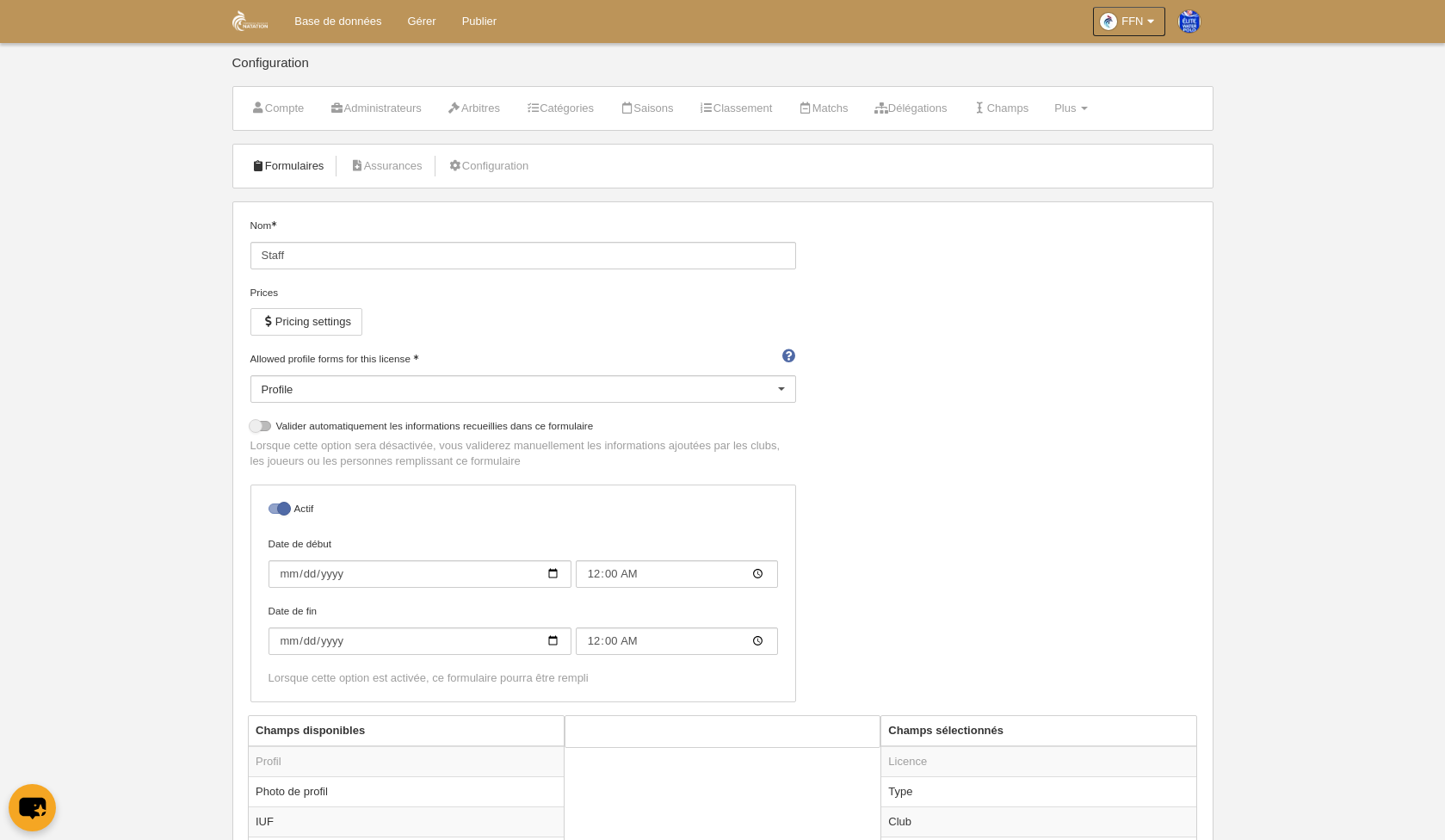
click at [278, 164] on link "Formulaires" at bounding box center [289, 166] width 93 height 26
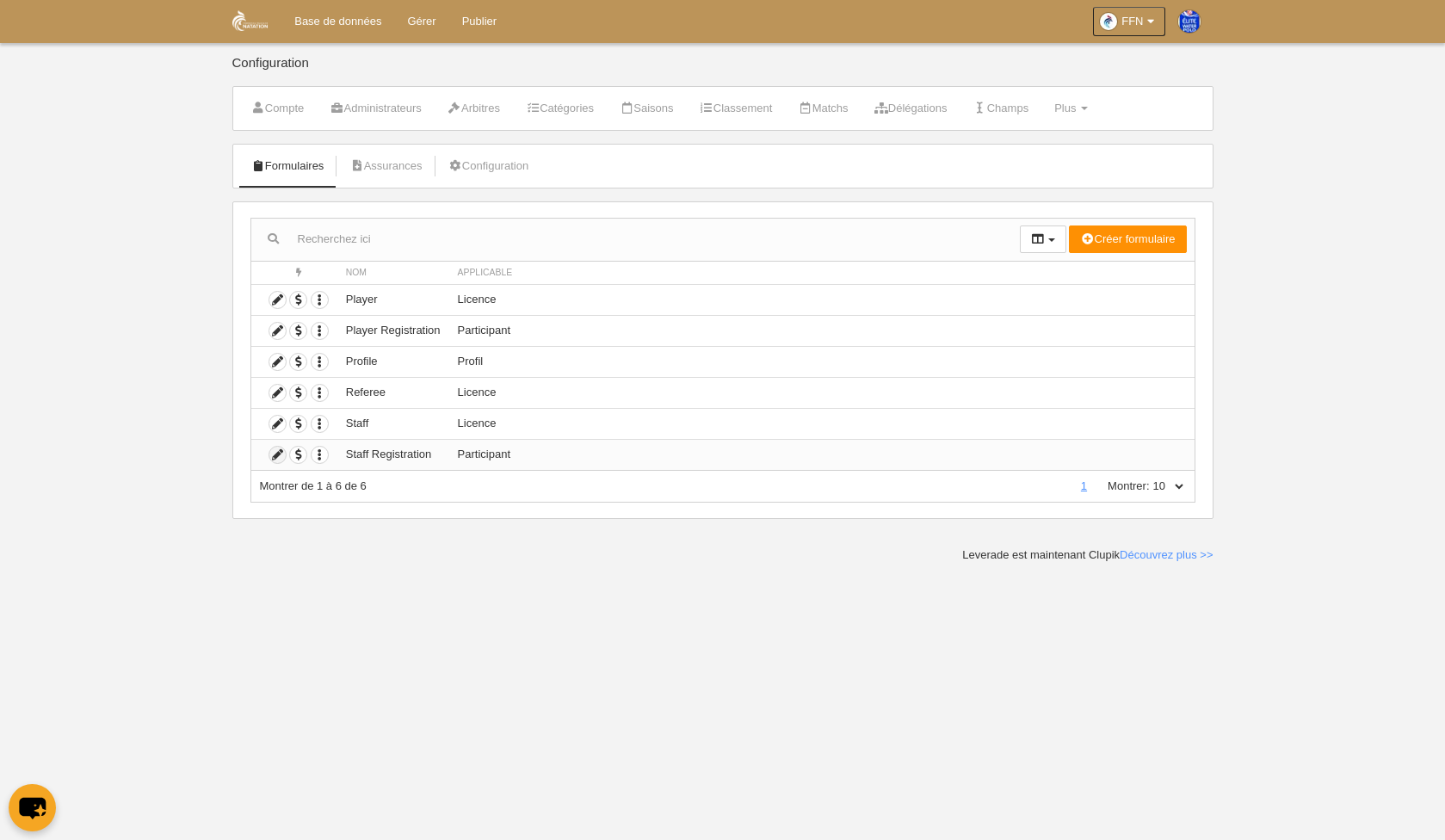
click at [278, 456] on icon at bounding box center [278, 455] width 17 height 17
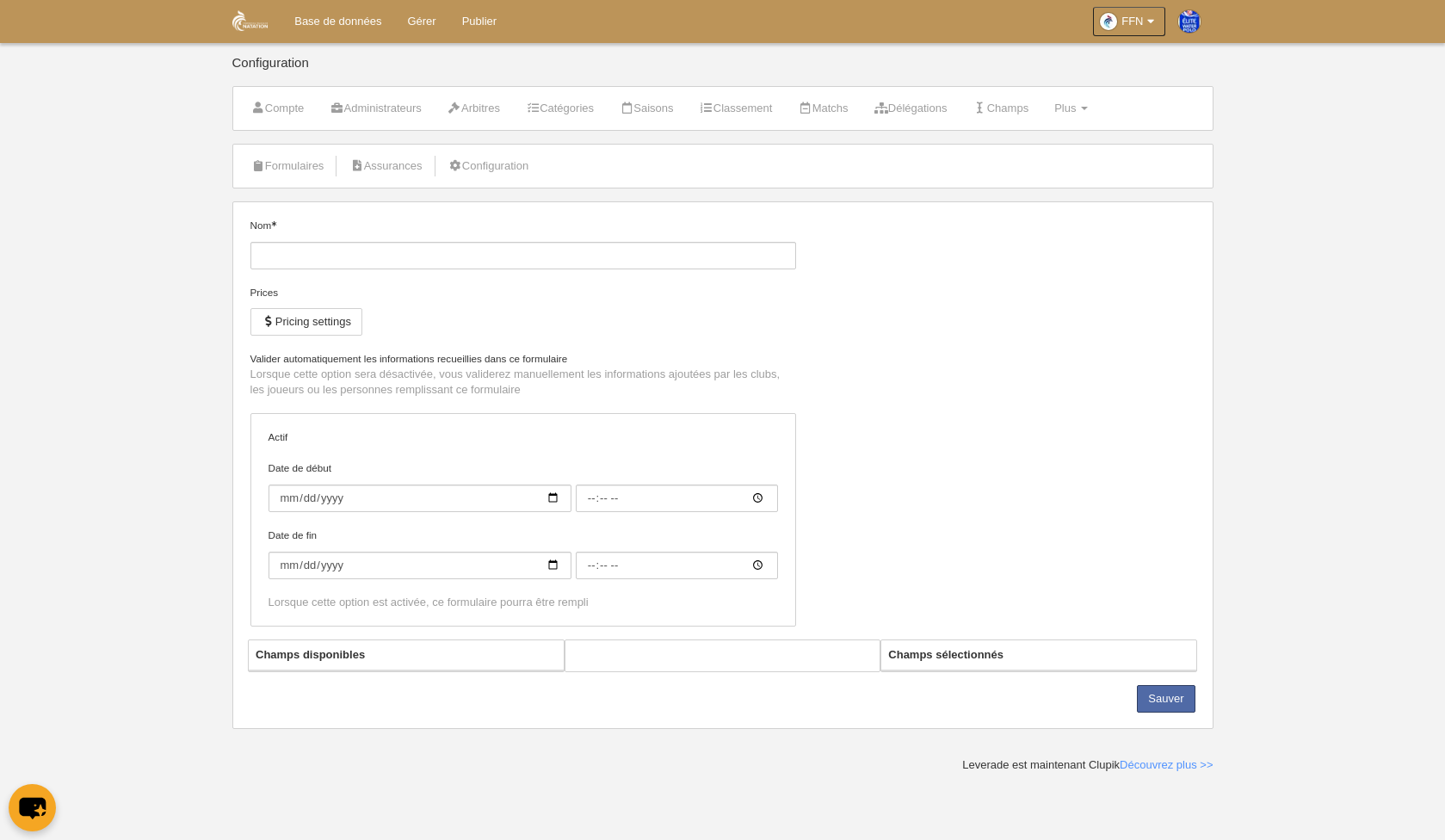
type input "Staff Registration"
checkbox input "true"
type input "[DATE]"
type input "00:00"
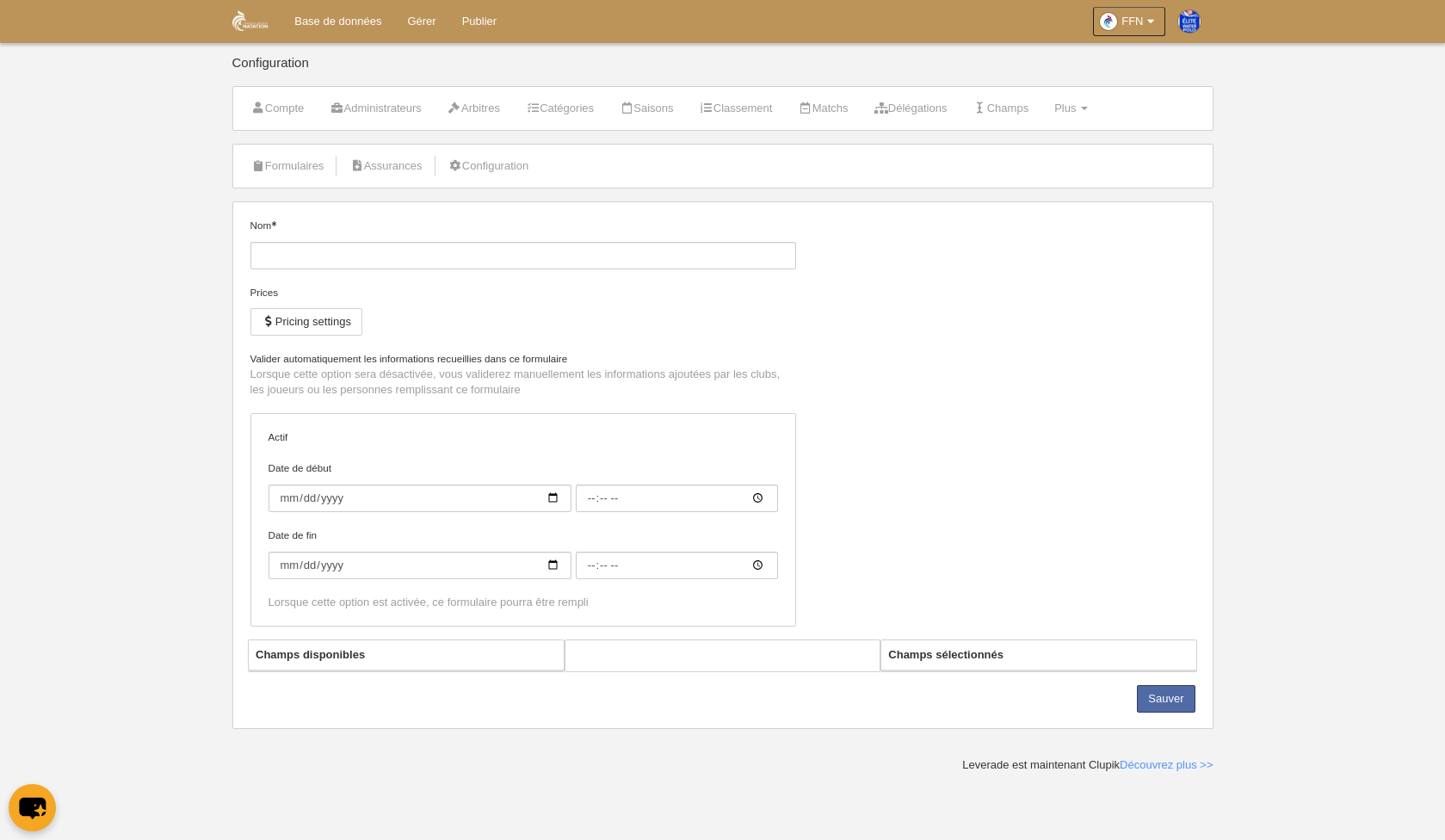
type input "[DATE]"
type input "00:00"
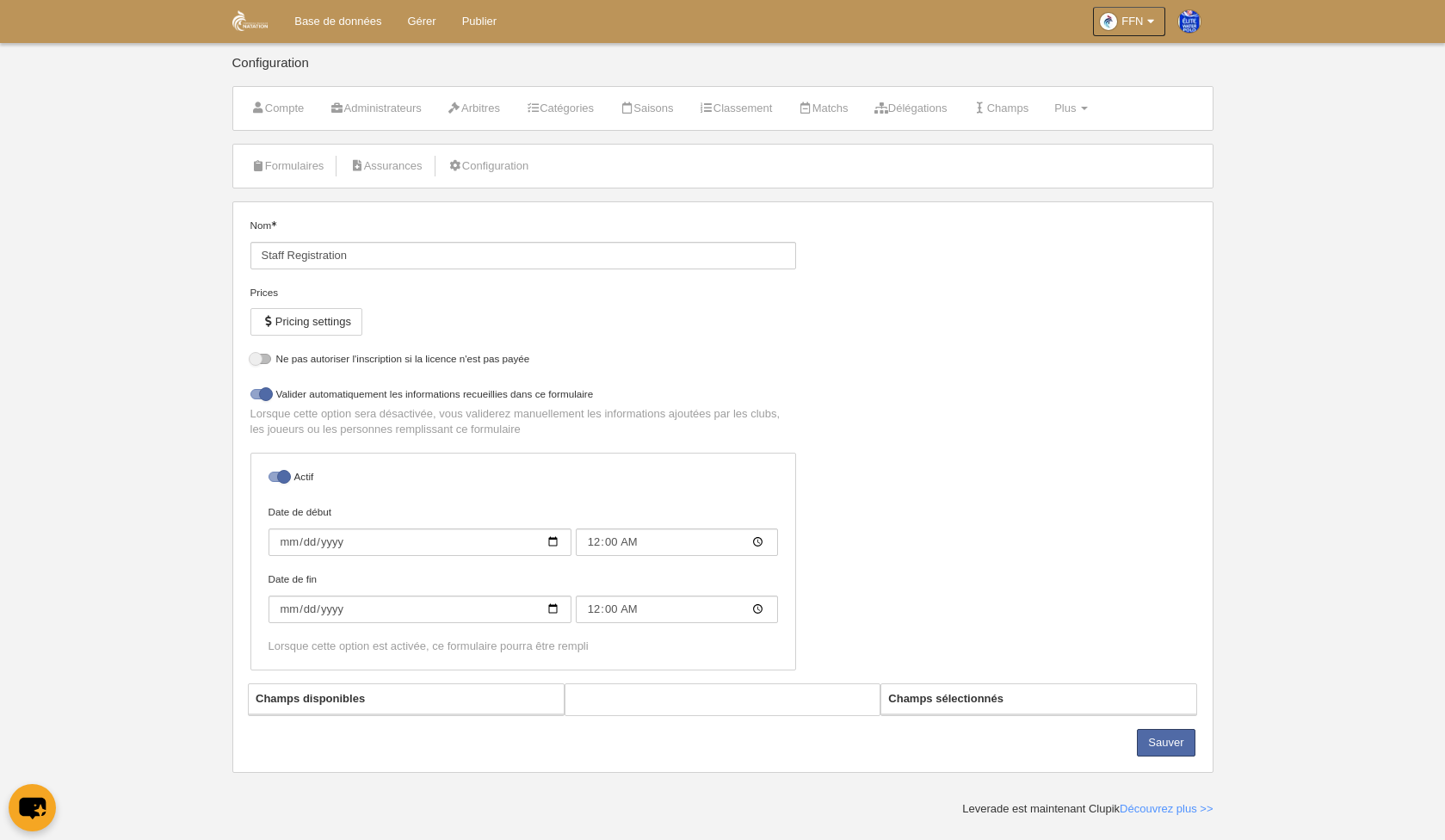
select select "selected"
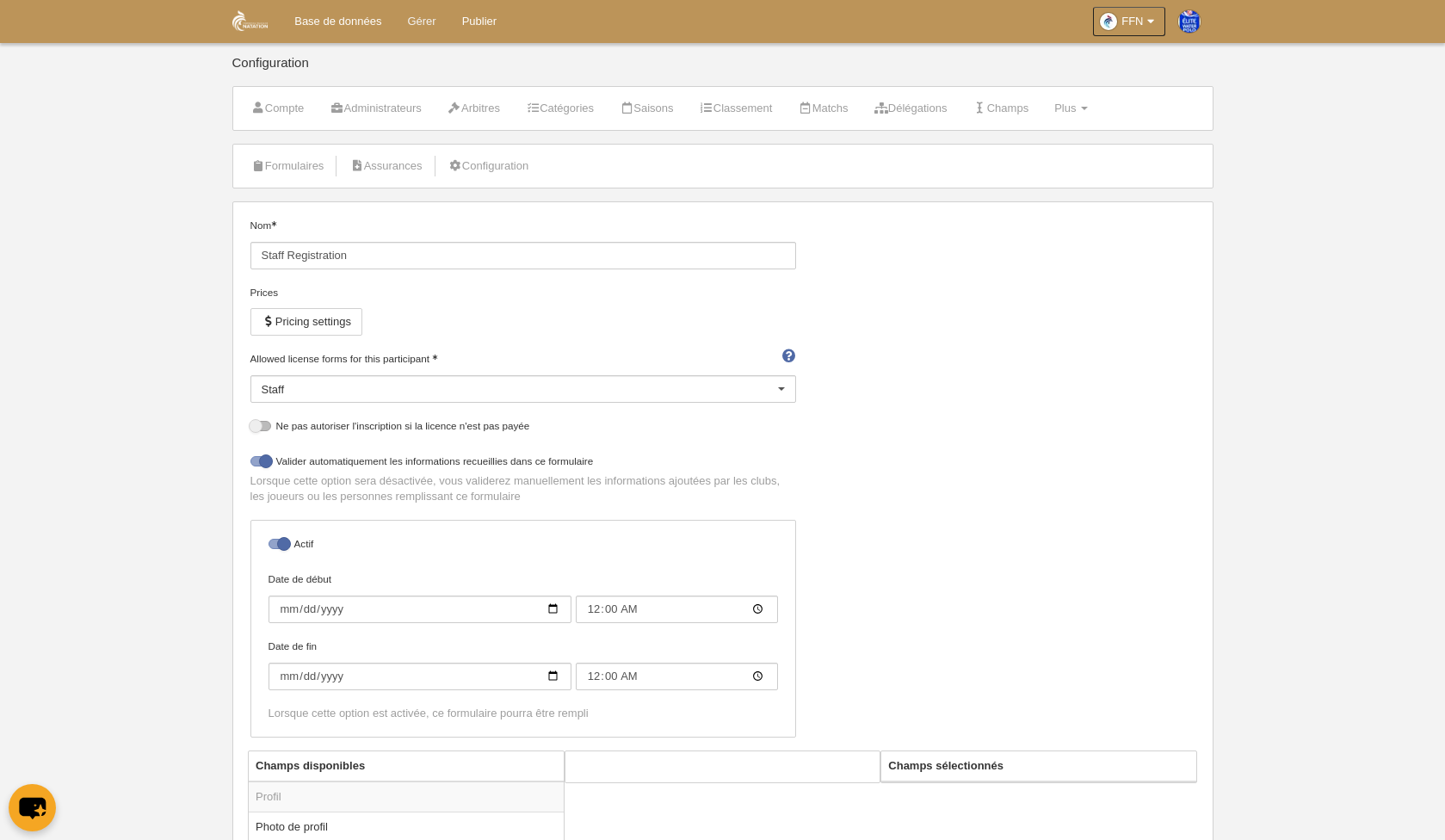
click at [417, 24] on link "Gérer" at bounding box center [421, 22] width 54 height 43
